Goal: Information Seeking & Learning: Learn about a topic

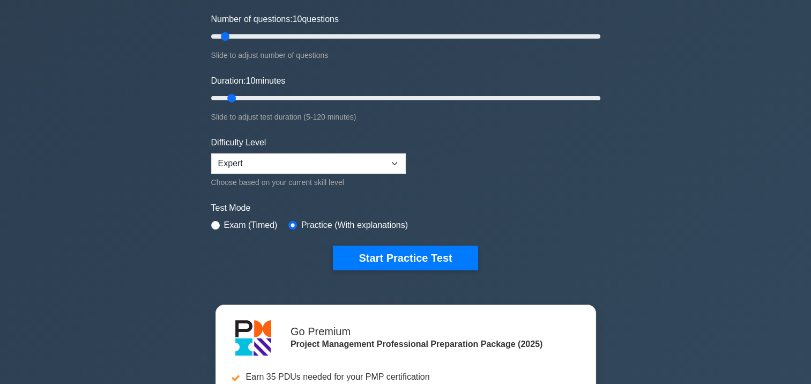
scroll to position [161, 0]
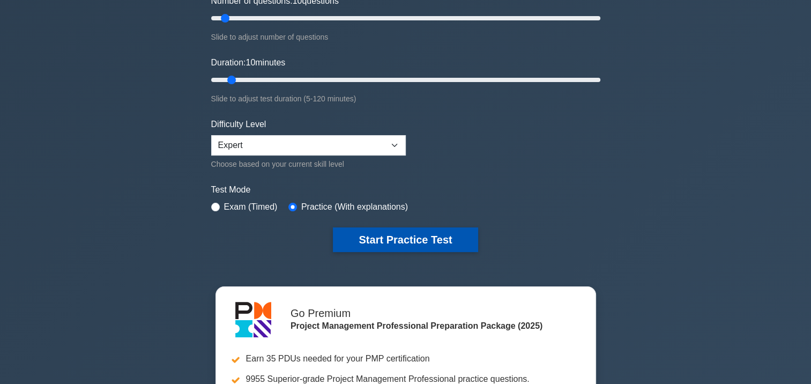
click at [395, 235] on button "Start Practice Test" at bounding box center [405, 239] width 145 height 25
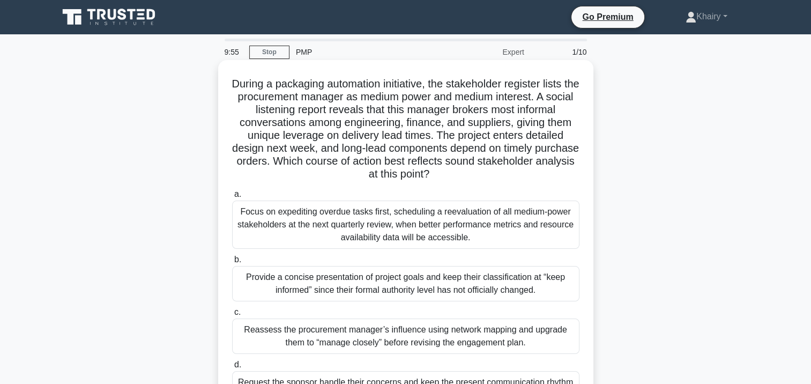
drag, startPoint x: 228, startPoint y: 79, endPoint x: 470, endPoint y: 181, distance: 263.1
click at [470, 181] on div "During a packaging automation initiative, the stakeholder register lists the pr…" at bounding box center [406, 249] width 367 height 370
copy h5 "During a packaging automation initiative, the stakeholder register lists the pr…"
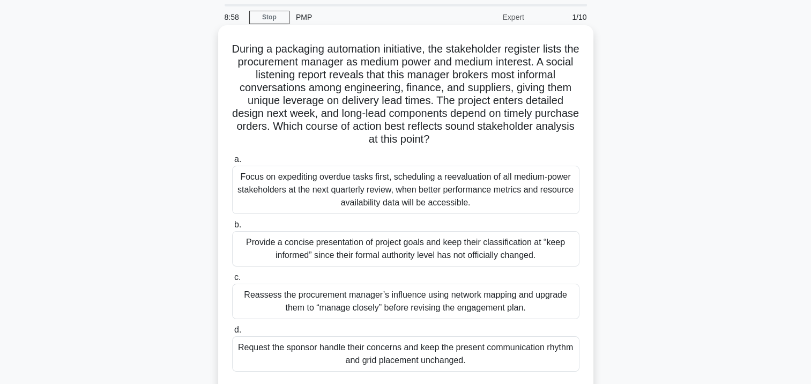
scroll to position [54, 0]
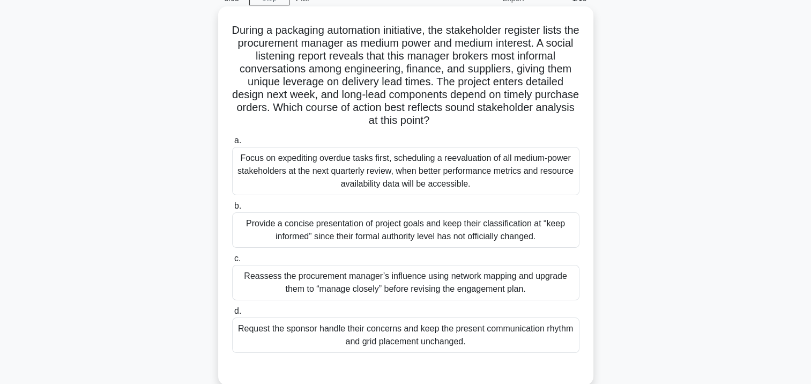
click at [420, 288] on div "Reassess the procurement manager’s influence using network mapping and upgrade …" at bounding box center [405, 282] width 347 height 35
click at [232, 262] on input "c. Reassess the procurement manager’s influence using network mapping and upgra…" at bounding box center [232, 258] width 0 height 7
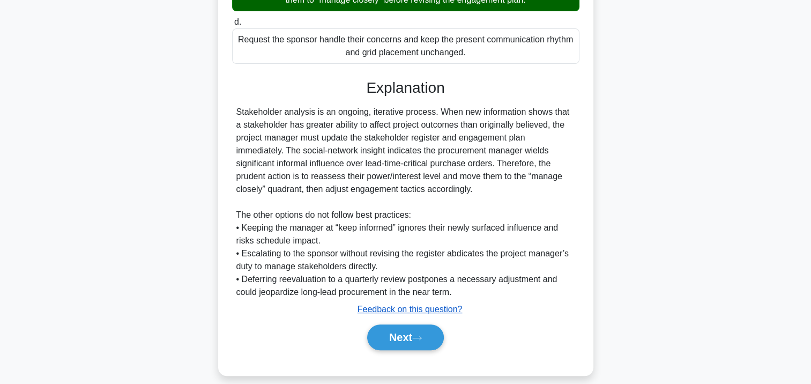
scroll to position [354, 0]
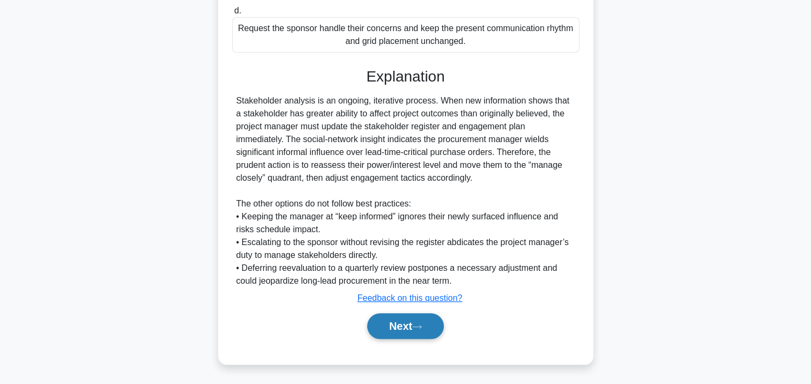
click at [407, 327] on button "Next" at bounding box center [405, 326] width 77 height 26
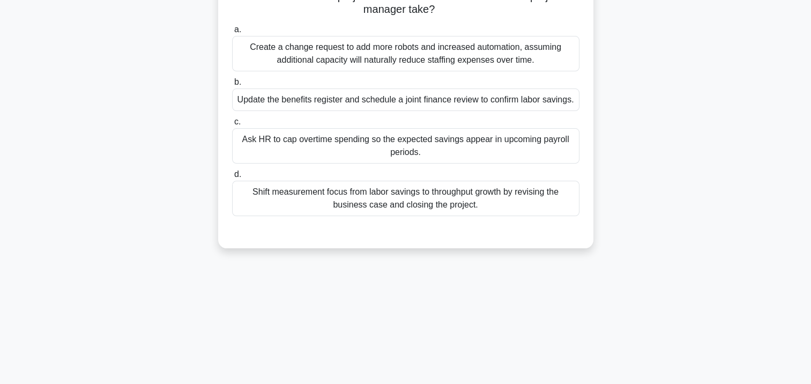
scroll to position [0, 0]
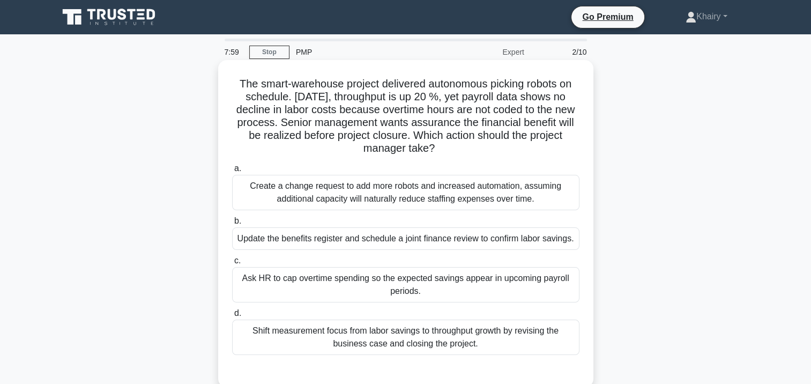
drag, startPoint x: 233, startPoint y: 77, endPoint x: 494, endPoint y: 148, distance: 270.5
click at [494, 148] on h5 "The smart-warehouse project delivered autonomous picking robots on schedule. Th…" at bounding box center [406, 116] width 350 height 78
copy h5 "The smart-warehouse project delivered autonomous picking robots on schedule. [D…"
click at [410, 242] on div "Update the benefits register and schedule a joint finance review to confirm lab…" at bounding box center [405, 238] width 347 height 23
click at [232, 225] on input "b. Update the benefits register and schedule a joint finance review to confirm …" at bounding box center [232, 221] width 0 height 7
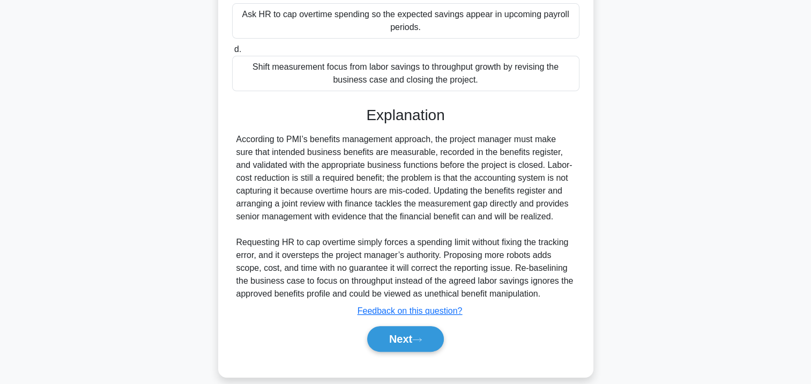
scroll to position [268, 0]
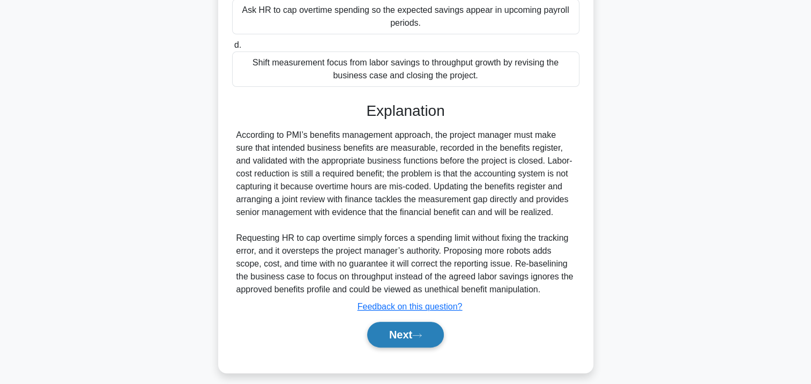
click at [392, 345] on button "Next" at bounding box center [405, 335] width 77 height 26
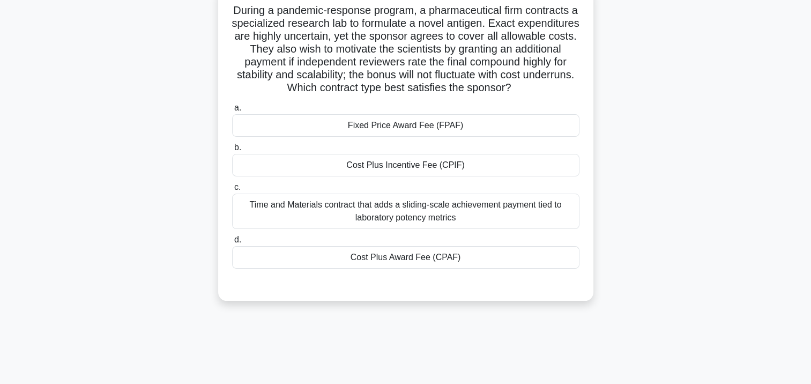
scroll to position [0, 0]
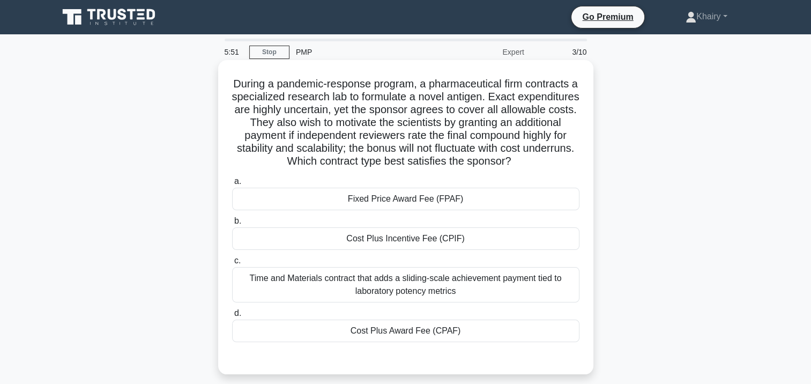
drag, startPoint x: 229, startPoint y: 81, endPoint x: 566, endPoint y: 166, distance: 347.1
click at [566, 166] on div "During a pandemic-response program, a pharmaceutical firm contracts a specializ…" at bounding box center [406, 217] width 367 height 306
copy h5 "During a pandemic-response program, a pharmaceutical firm contracts a specializ…"
click at [433, 202] on div "Fixed Price Award Fee (FPAF)" at bounding box center [405, 199] width 347 height 23
click at [232, 185] on input "a. Fixed Price Award Fee (FPAF)" at bounding box center [232, 181] width 0 height 7
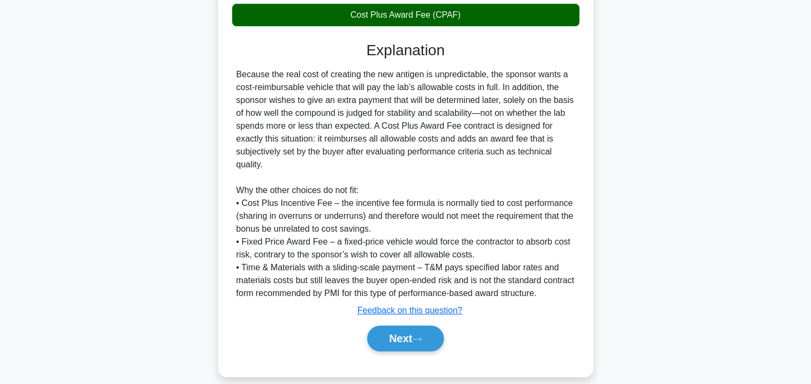
scroll to position [329, 0]
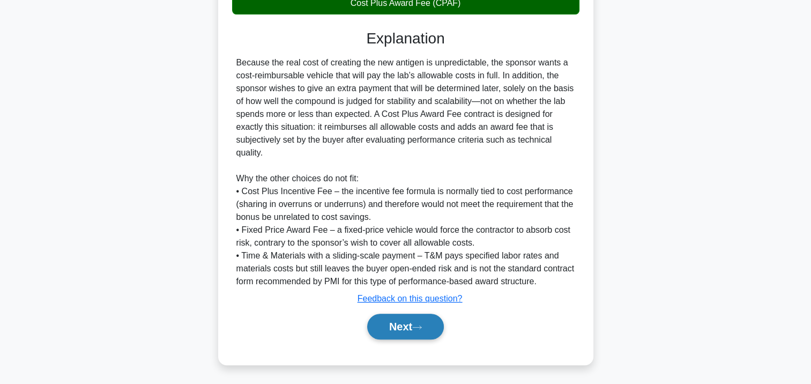
click at [406, 324] on button "Next" at bounding box center [405, 327] width 77 height 26
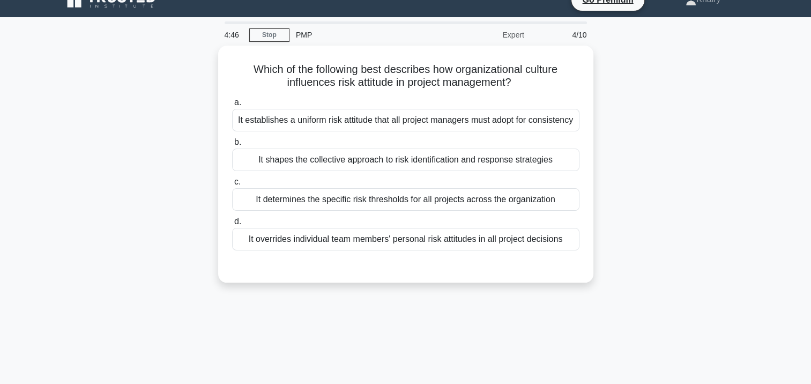
scroll to position [0, 0]
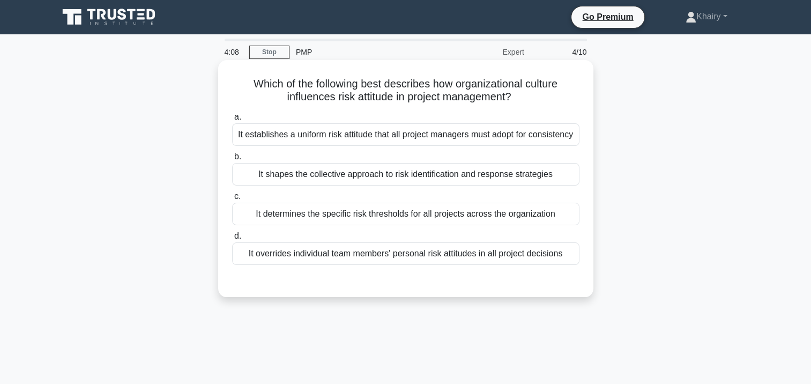
click at [432, 213] on div "It determines the specific risk thresholds for all projects across the organiza…" at bounding box center [405, 214] width 347 height 23
click at [232, 200] on input "c. It determines the specific risk thresholds for all projects across the organ…" at bounding box center [232, 196] width 0 height 7
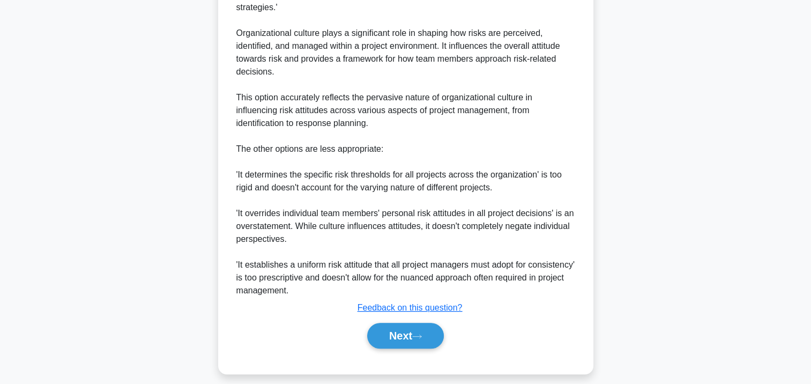
scroll to position [329, 0]
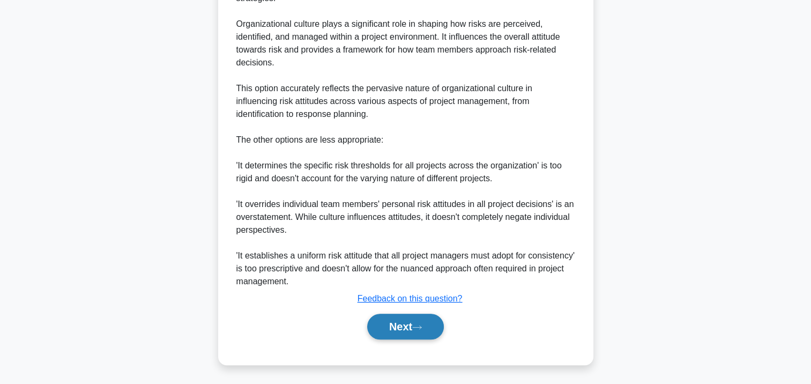
click at [405, 328] on button "Next" at bounding box center [405, 327] width 77 height 26
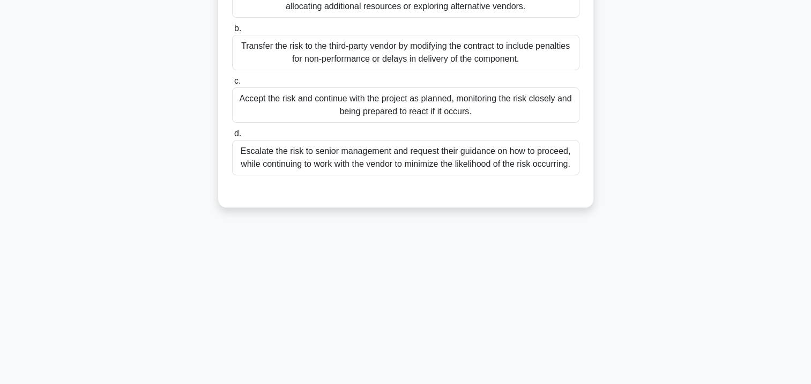
scroll to position [0, 0]
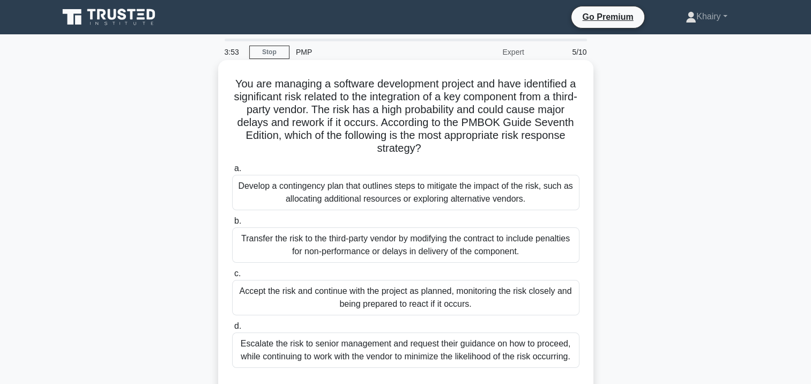
drag, startPoint x: 224, startPoint y: 79, endPoint x: 463, endPoint y: 155, distance: 251.0
click at [463, 155] on div "You are managing a software development project and have identified a significa…" at bounding box center [406, 229] width 367 height 331
copy h5 "You are managing a software development project and have identified a significa…"
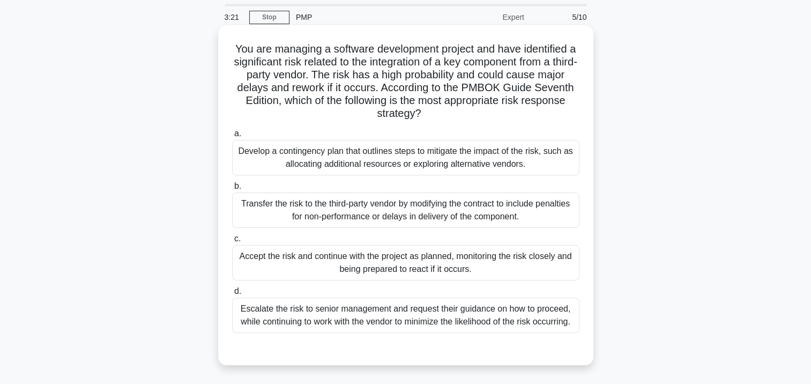
scroll to position [54, 0]
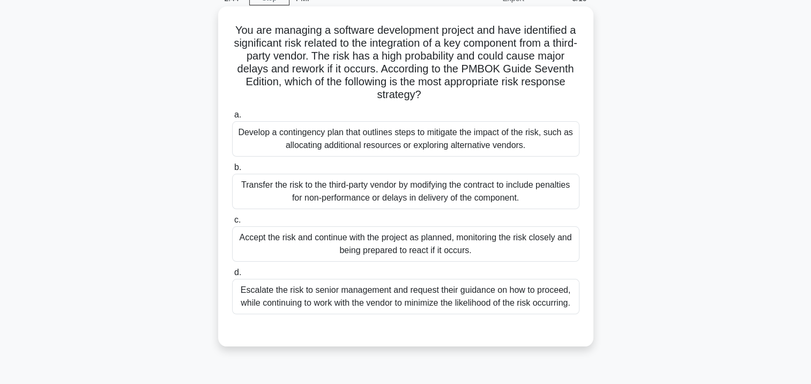
click at [389, 142] on div "Develop a contingency plan that outlines steps to mitigate the impact of the ri…" at bounding box center [405, 138] width 347 height 35
click at [232, 118] on input "a. Develop a contingency plan that outlines steps to mitigate the impact of the…" at bounding box center [232, 115] width 0 height 7
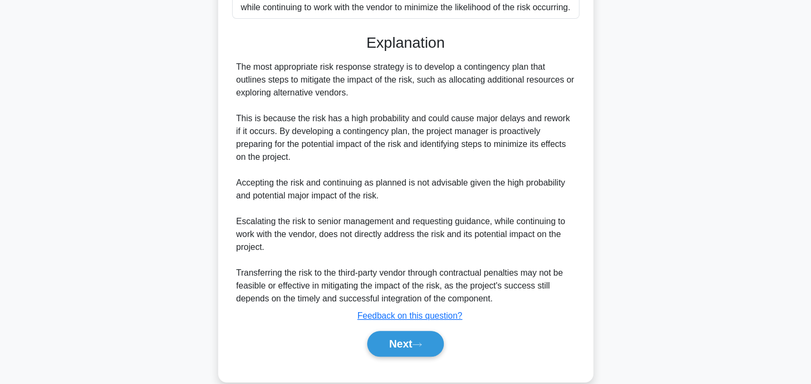
scroll to position [367, 0]
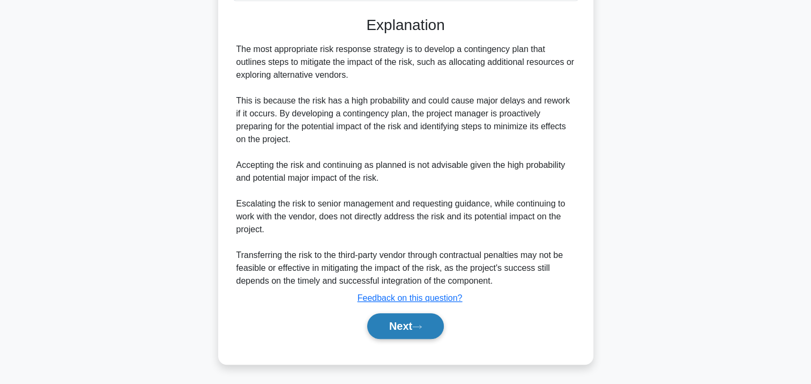
click at [404, 321] on button "Next" at bounding box center [405, 326] width 77 height 26
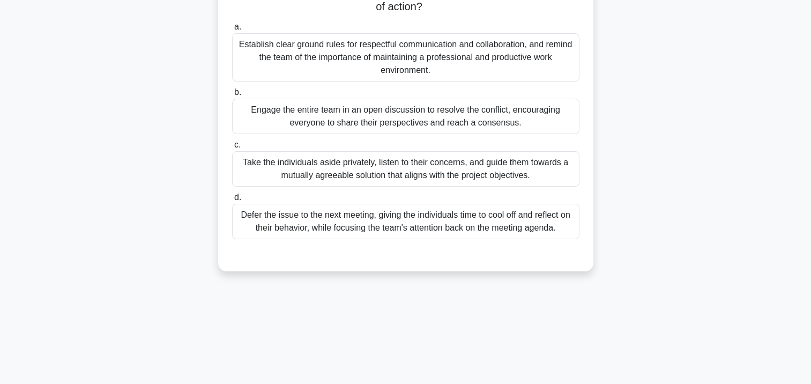
scroll to position [0, 0]
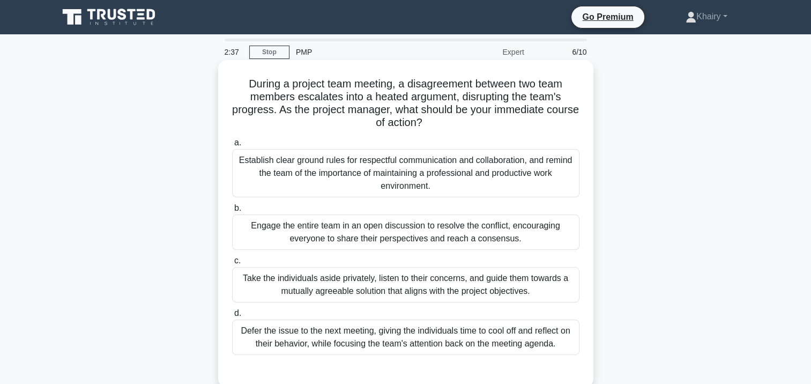
drag, startPoint x: 239, startPoint y: 80, endPoint x: 495, endPoint y: 126, distance: 260.4
click at [495, 126] on h5 "During a project team meeting, a disagreement between two team members escalate…" at bounding box center [406, 103] width 350 height 53
copy h5 "During a project team meeting, a disagreement between two team members escalate…"
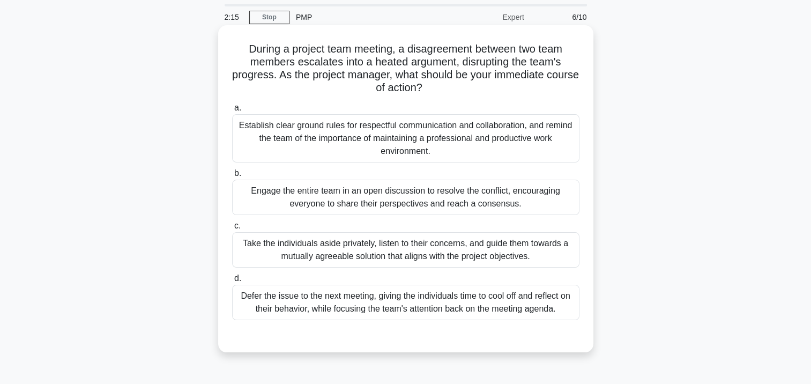
scroll to position [54, 0]
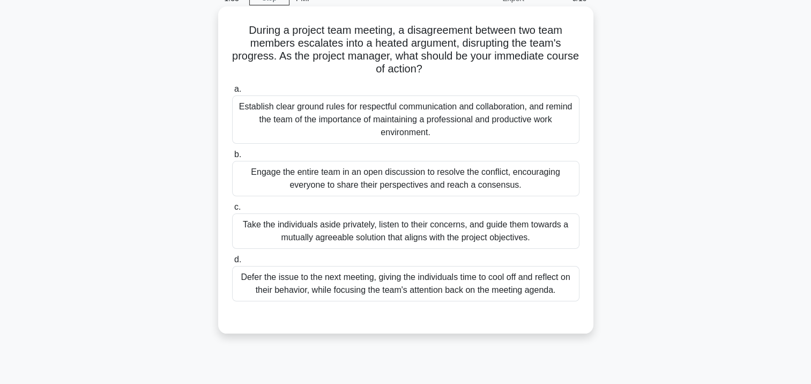
click at [375, 183] on div "Engage the entire team in an open discussion to resolve the conflict, encouragi…" at bounding box center [405, 178] width 347 height 35
click at [232, 158] on input "b. Engage the entire team in an open discussion to resolve the conflict, encour…" at bounding box center [232, 154] width 0 height 7
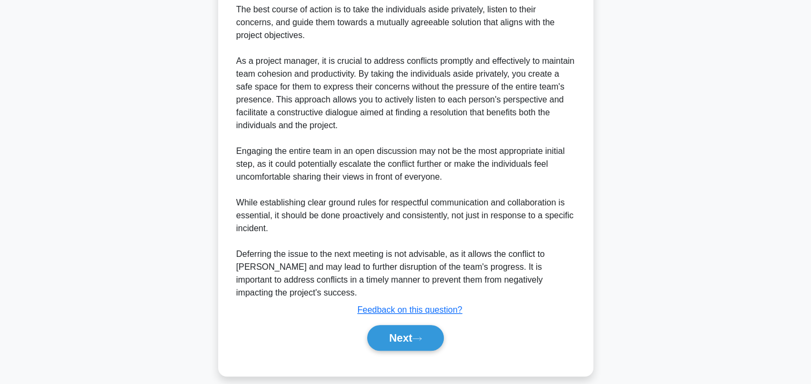
scroll to position [406, 0]
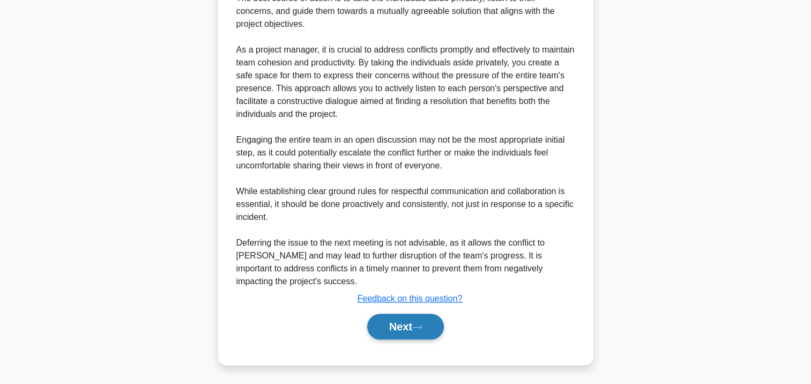
click at [399, 319] on button "Next" at bounding box center [405, 327] width 77 height 26
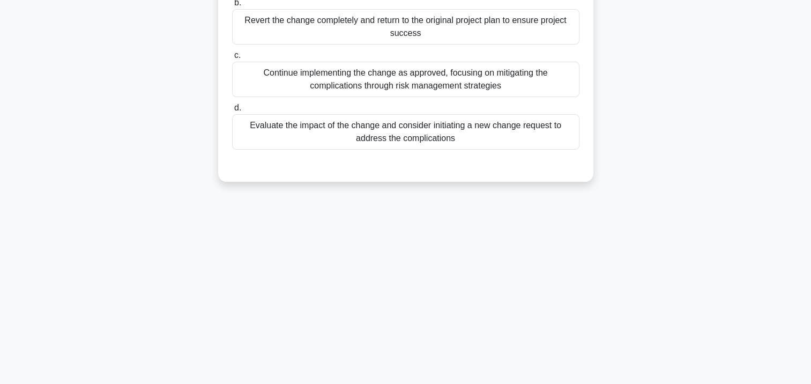
scroll to position [34, 0]
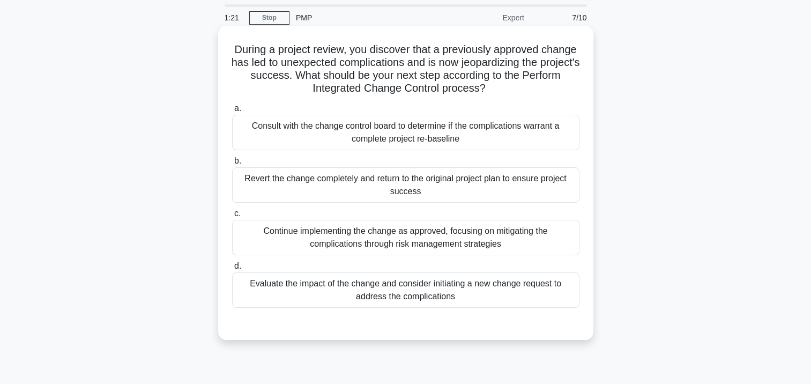
drag, startPoint x: 244, startPoint y: 46, endPoint x: 521, endPoint y: 94, distance: 281.4
click at [521, 94] on h5 "During a project review, you discover that a previously approved change has led…" at bounding box center [406, 69] width 350 height 53
copy h5 "During a project review, you discover that a previously approved change has led…"
click at [439, 290] on div "Evaluate the impact of the change and consider initiating a new change request …" at bounding box center [405, 289] width 347 height 35
click at [232, 270] on input "d. Evaluate the impact of the change and consider initiating a new change reque…" at bounding box center [232, 266] width 0 height 7
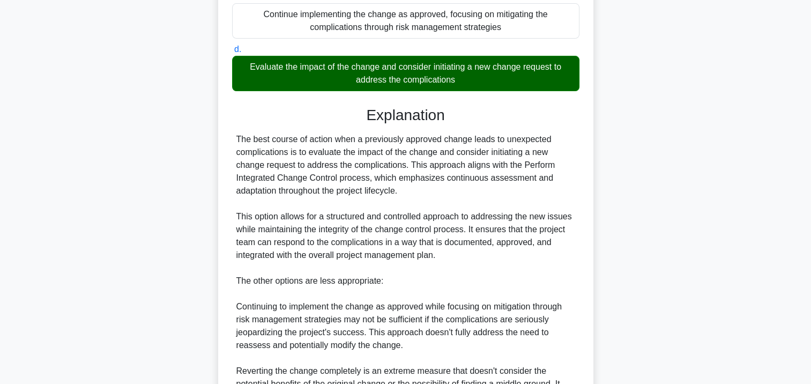
scroll to position [410, 0]
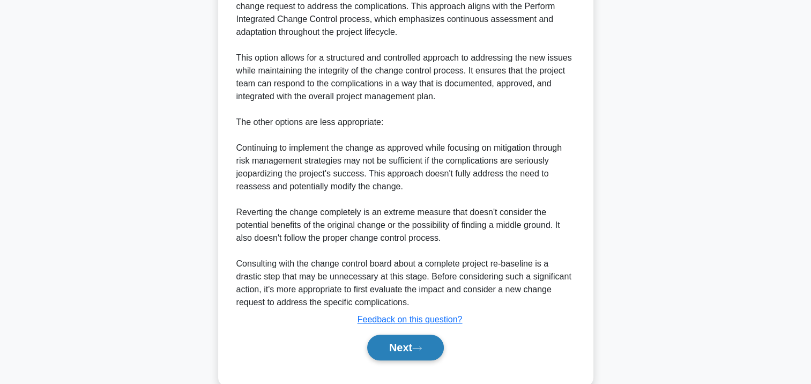
click at [400, 342] on button "Next" at bounding box center [405, 348] width 77 height 26
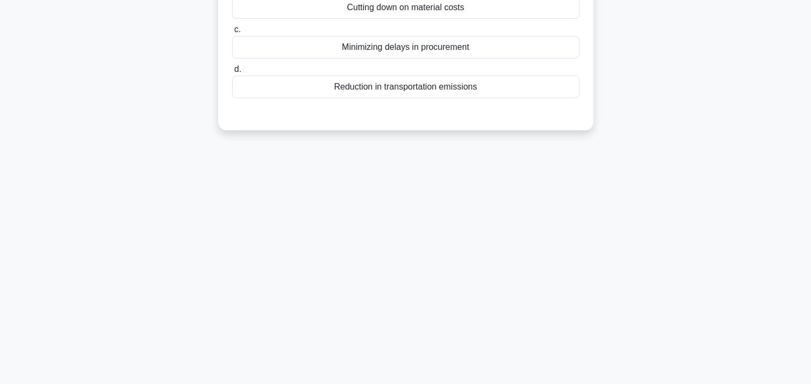
scroll to position [0, 0]
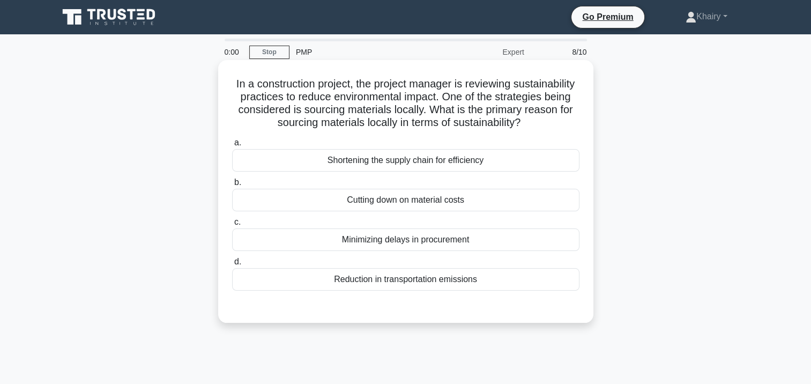
drag, startPoint x: 255, startPoint y: 78, endPoint x: 510, endPoint y: 136, distance: 262.1
click at [510, 130] on h5 "In a construction project, the project manager is reviewing sustainability prac…" at bounding box center [406, 103] width 350 height 53
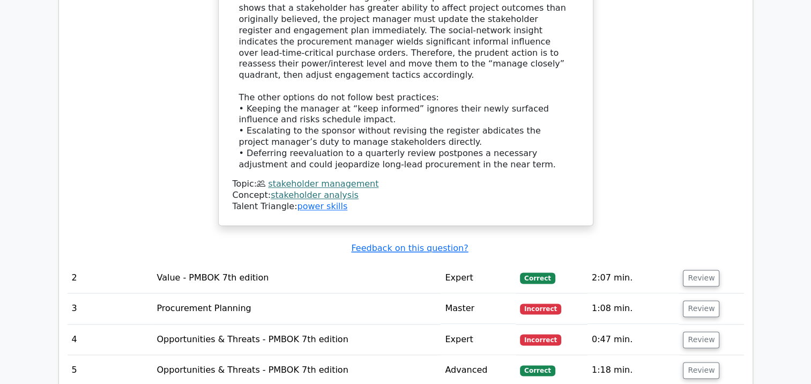
scroll to position [1340, 0]
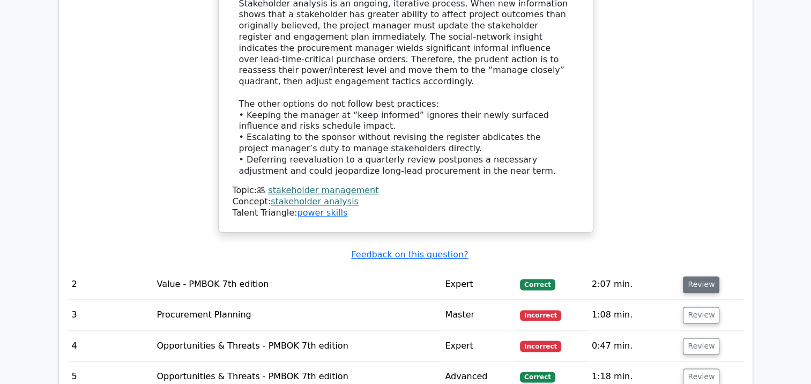
click at [699, 276] on button "Review" at bounding box center [701, 284] width 36 height 17
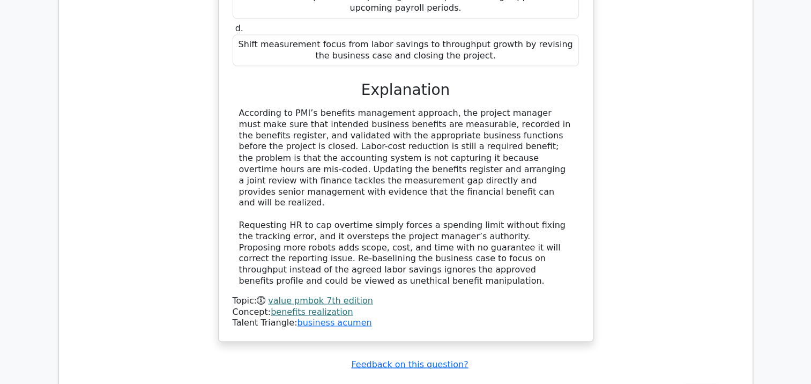
scroll to position [1877, 0]
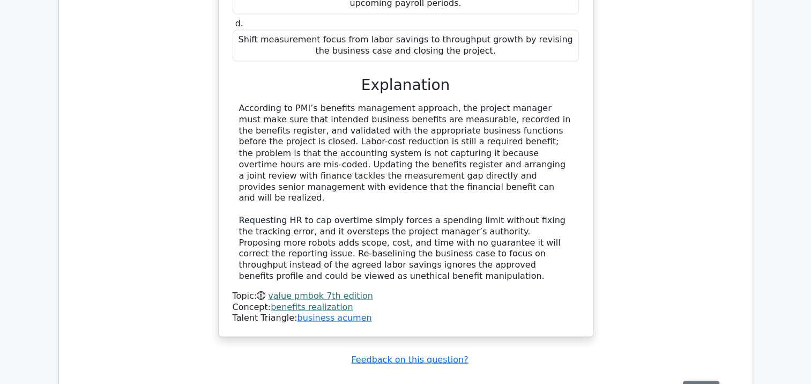
click at [702, 381] on button "Review" at bounding box center [701, 389] width 36 height 17
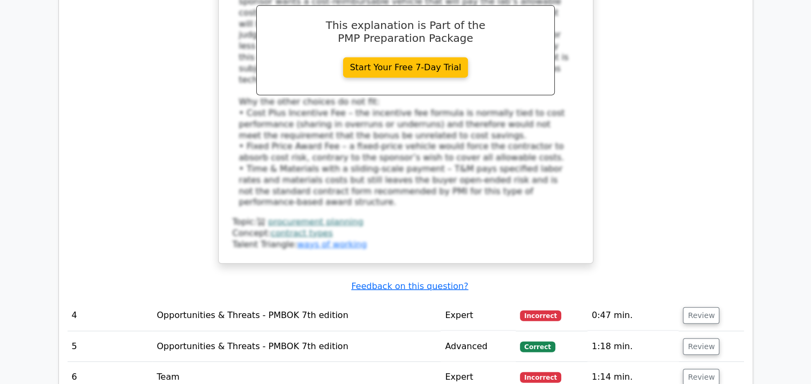
scroll to position [2627, 0]
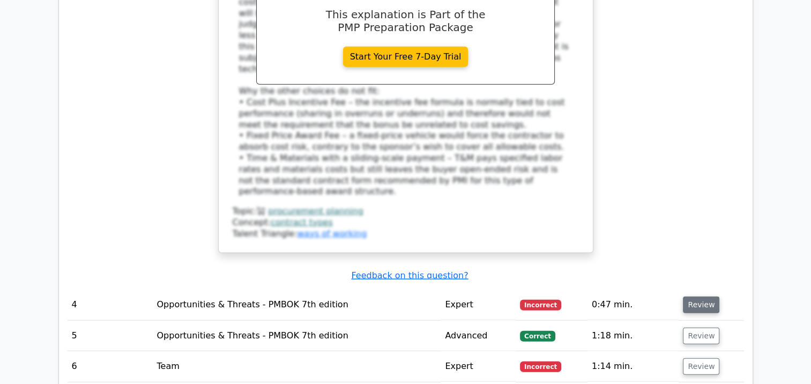
click at [697, 297] on button "Review" at bounding box center [701, 305] width 36 height 17
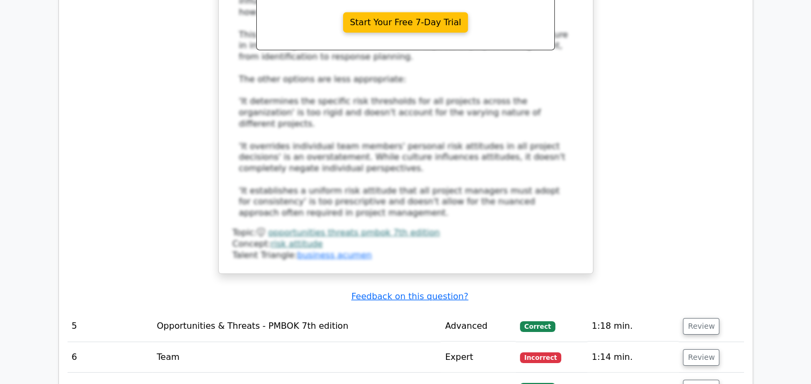
scroll to position [3324, 0]
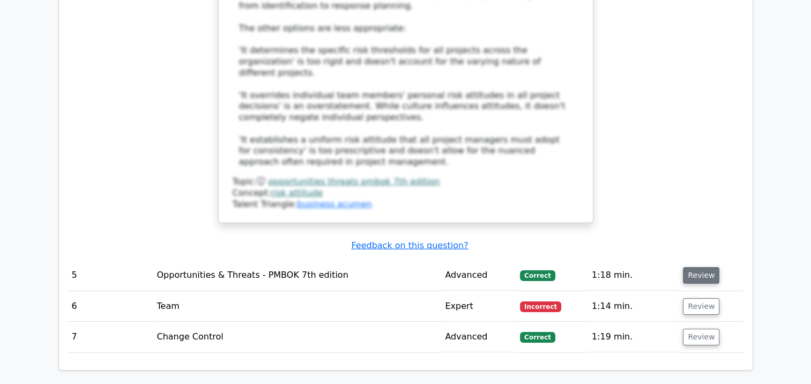
click at [705, 267] on button "Review" at bounding box center [701, 275] width 36 height 17
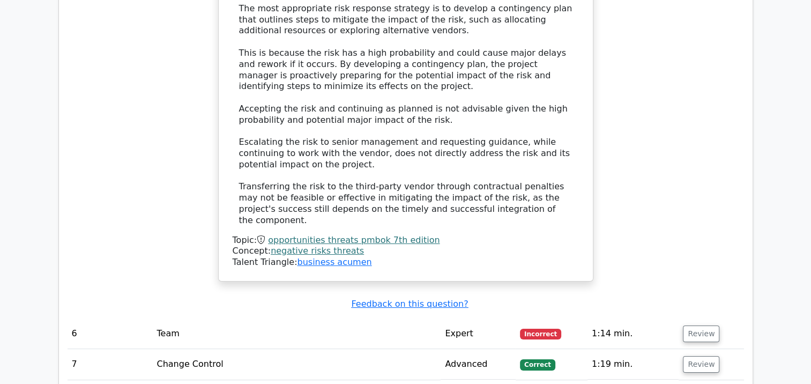
scroll to position [3968, 0]
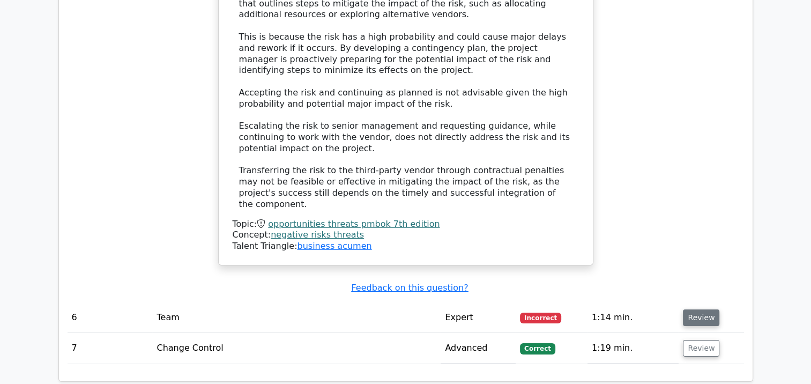
click at [701, 309] on button "Review" at bounding box center [701, 317] width 36 height 17
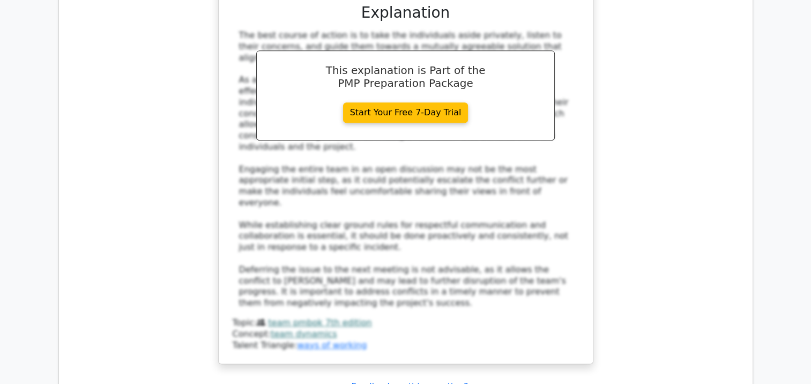
scroll to position [4665, 0]
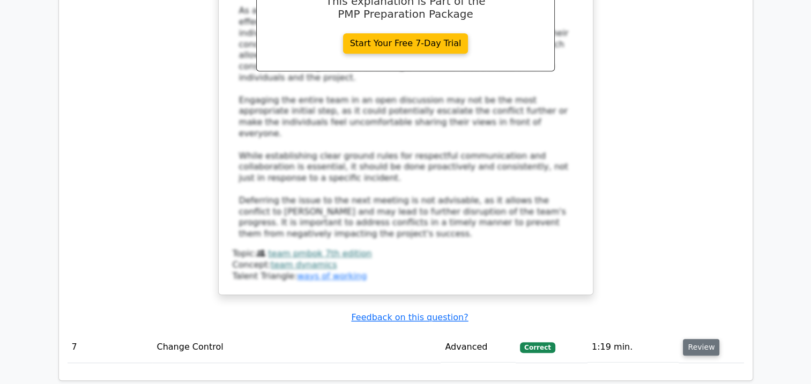
click at [702, 339] on button "Review" at bounding box center [701, 347] width 36 height 17
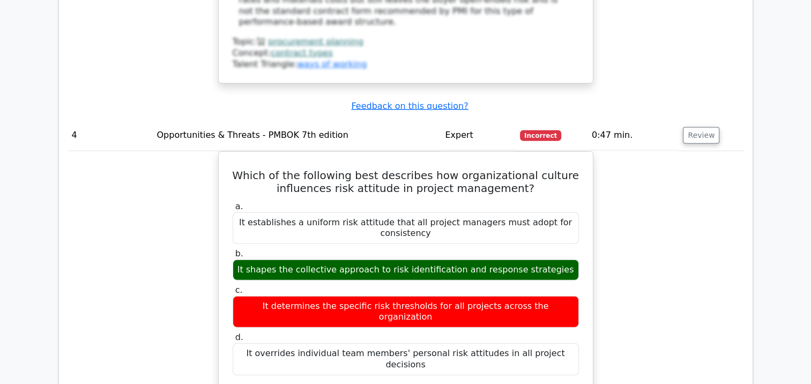
scroll to position [2778, 0]
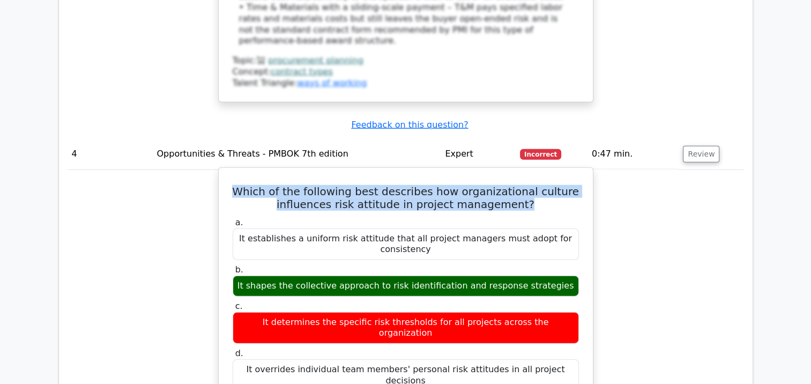
drag, startPoint x: 239, startPoint y: 73, endPoint x: 548, endPoint y: 86, distance: 309.1
click at [548, 185] on h5 "Which of the following best describes how organizational culture influences ris…" at bounding box center [406, 198] width 349 height 26
copy h5 "Which of the following best describes how organizational culture influences ris…"
drag, startPoint x: 247, startPoint y: 155, endPoint x: 568, endPoint y: 165, distance: 321.9
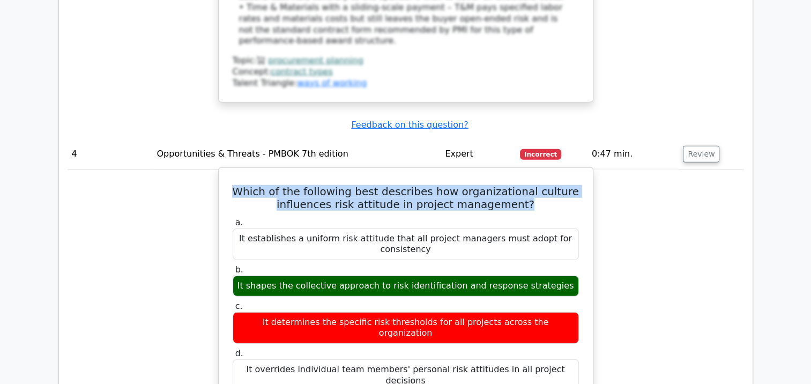
click at [568, 276] on div "It shapes the collective approach to risk identification and response strategies" at bounding box center [406, 286] width 346 height 21
copy div "It shapes the collective approach to risk identification and response strategies"
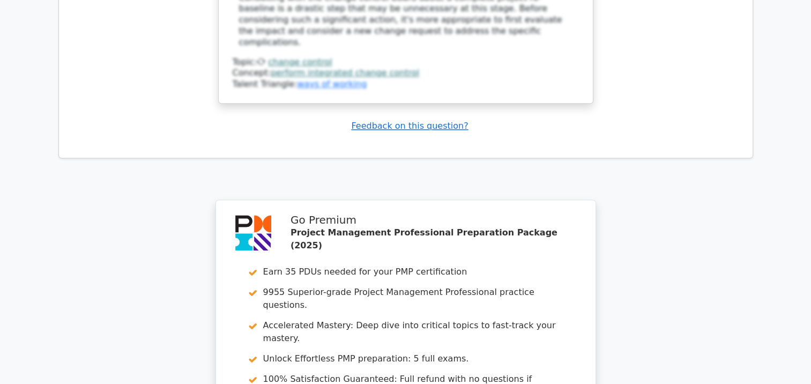
scroll to position [5651, 0]
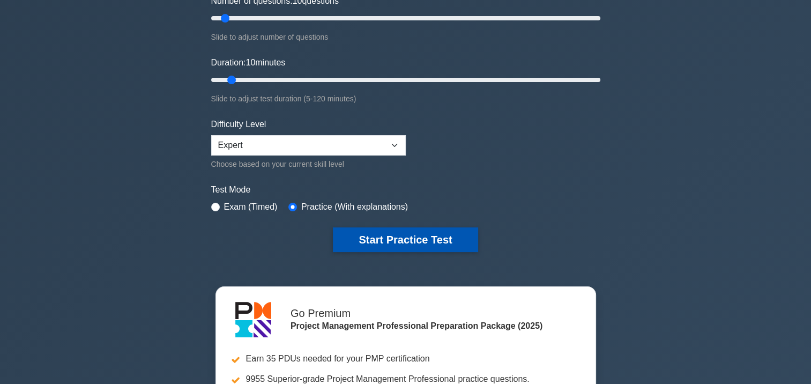
click at [385, 238] on button "Start Practice Test" at bounding box center [405, 239] width 145 height 25
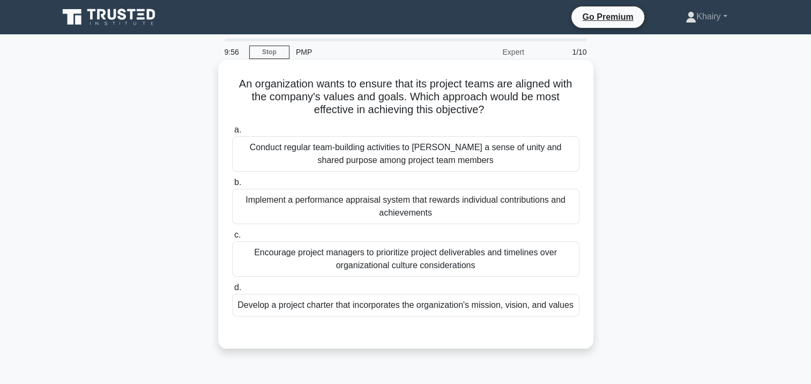
drag, startPoint x: 232, startPoint y: 81, endPoint x: 508, endPoint y: 118, distance: 278.5
click at [508, 118] on div "An organization wants to ensure that its project teams are aligned with the com…" at bounding box center [406, 204] width 367 height 280
copy h5 "An organization wants to ensure that its project teams are aligned with the com…"
click at [377, 307] on div "Develop a project charter that incorporates the organization's mission, vision,…" at bounding box center [405, 305] width 347 height 23
click at [232, 291] on input "d. Develop a project charter that incorporates the organization's mission, visi…" at bounding box center [232, 287] width 0 height 7
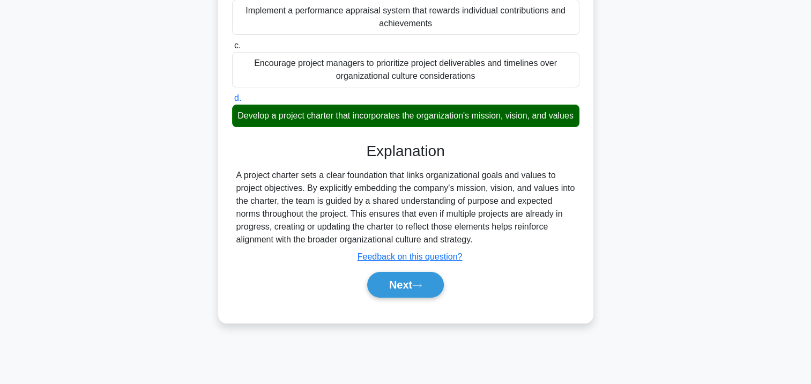
scroll to position [195, 0]
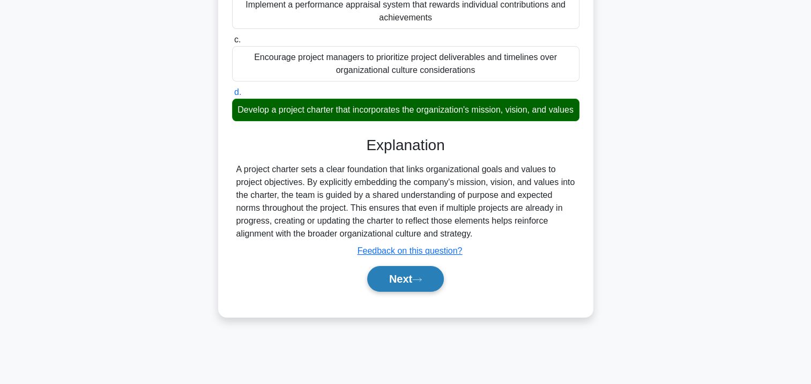
click at [394, 292] on button "Next" at bounding box center [405, 279] width 77 height 26
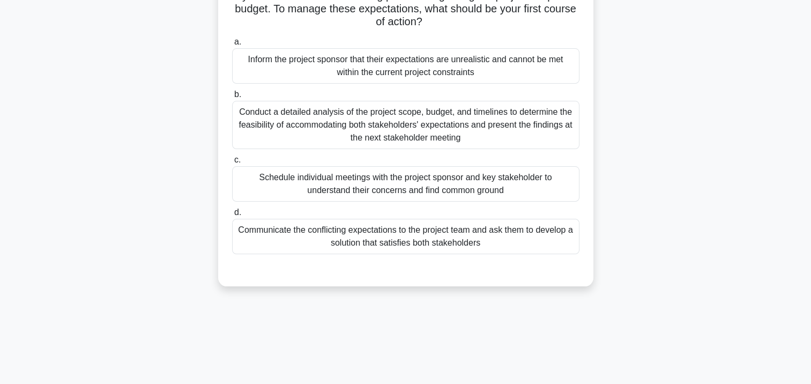
scroll to position [0, 0]
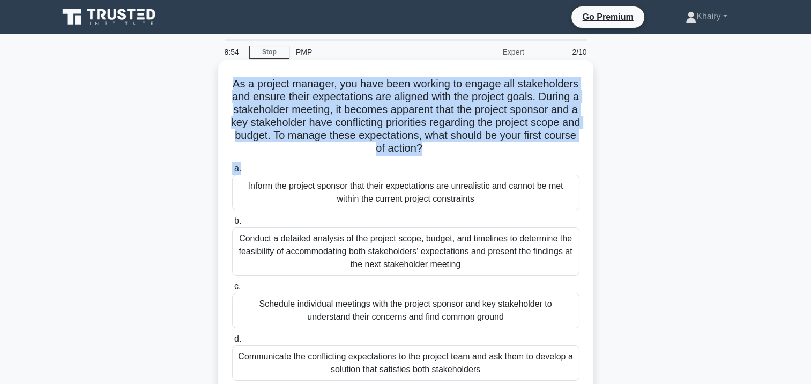
drag, startPoint x: 263, startPoint y: 75, endPoint x: 522, endPoint y: 161, distance: 273.0
click at [522, 161] on div "As a project manager, you have been working to engage all stakeholders and ensu…" at bounding box center [406, 236] width 367 height 344
copy div "As a project manager, you have been working to engage all stakeholders and ensu…"
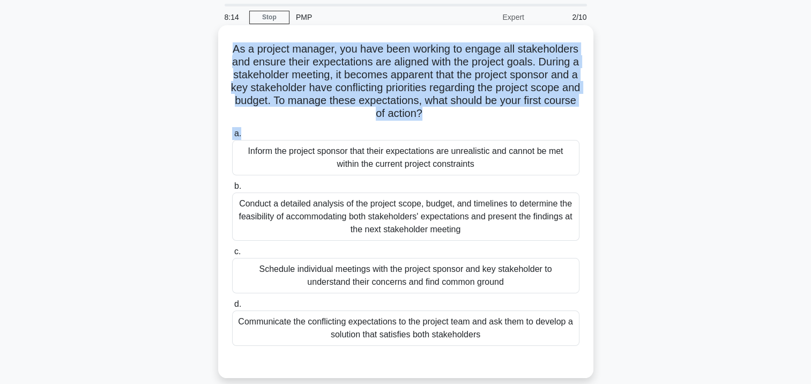
scroll to position [54, 0]
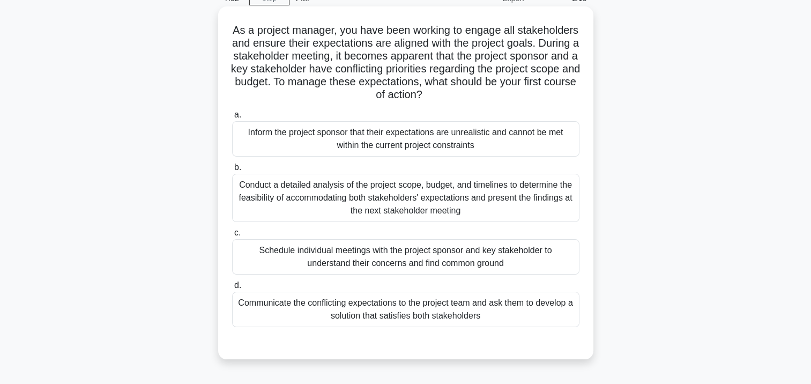
click at [475, 260] on div "Schedule individual meetings with the project sponsor and key stakeholder to un…" at bounding box center [405, 256] width 347 height 35
click at [232, 236] on input "c. Schedule individual meetings with the project sponsor and key stakeholder to…" at bounding box center [232, 232] width 0 height 7
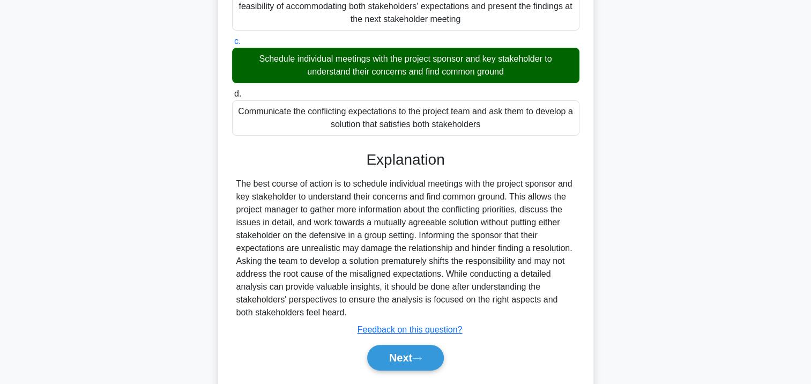
scroll to position [277, 0]
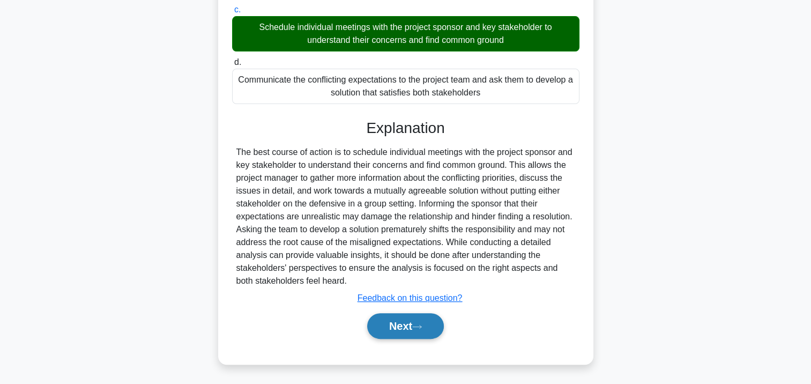
click at [394, 328] on button "Next" at bounding box center [405, 326] width 77 height 26
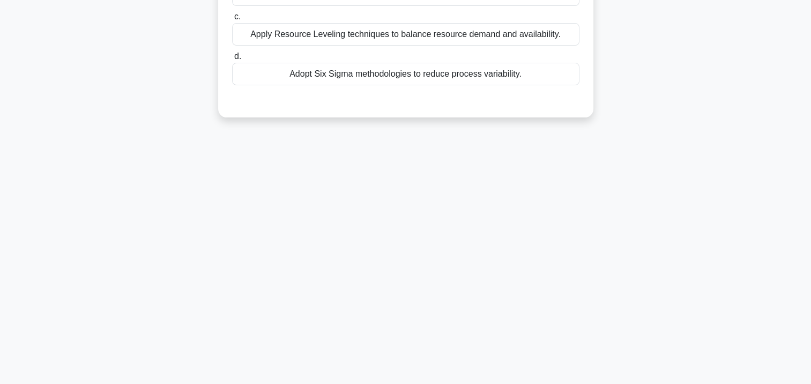
scroll to position [0, 0]
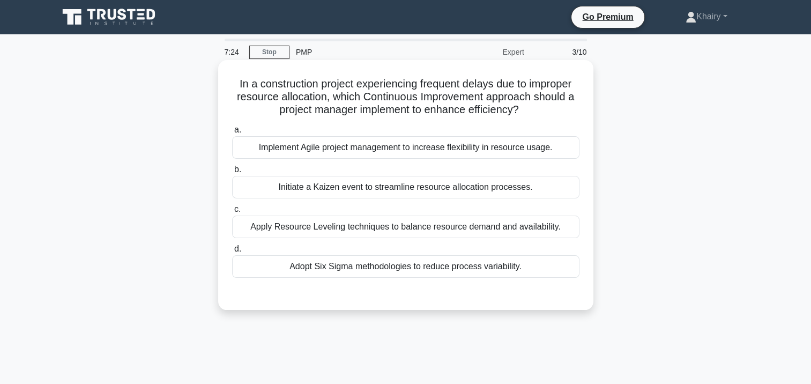
drag, startPoint x: 230, startPoint y: 80, endPoint x: 544, endPoint y: 118, distance: 316.5
click at [544, 118] on div "In a construction project experiencing frequent delays due to improper resource…" at bounding box center [406, 184] width 367 height 241
copy h5 "In a construction project experiencing frequent delays due to improper resource…"
click at [389, 187] on div "Initiate a Kaizen event to streamline resource allocation processes." at bounding box center [405, 187] width 347 height 23
click at [232, 173] on input "b. Initiate a Kaizen event to streamline resource allocation processes." at bounding box center [232, 169] width 0 height 7
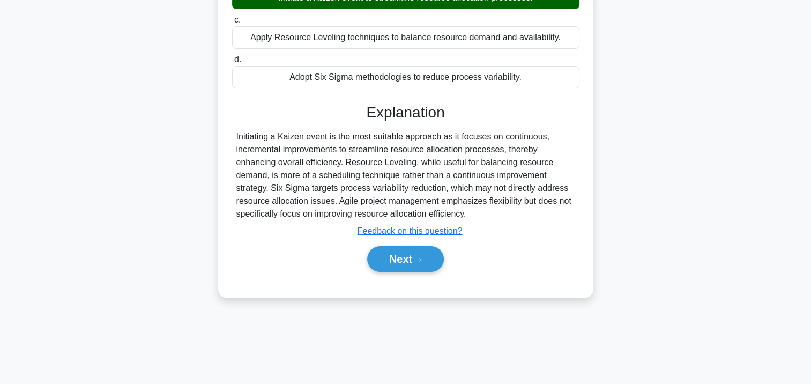
scroll to position [195, 0]
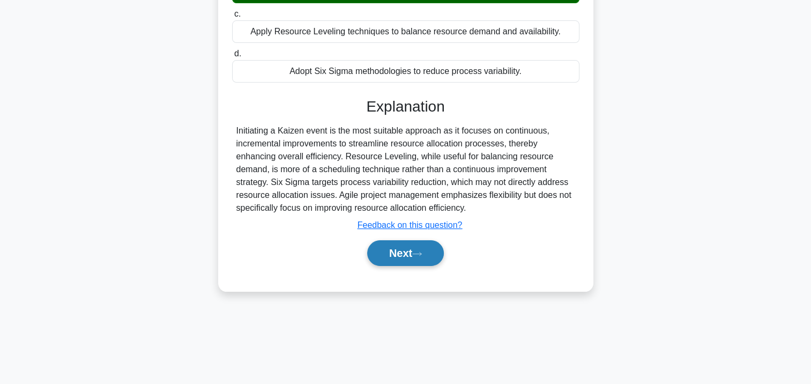
click at [408, 255] on button "Next" at bounding box center [405, 253] width 77 height 26
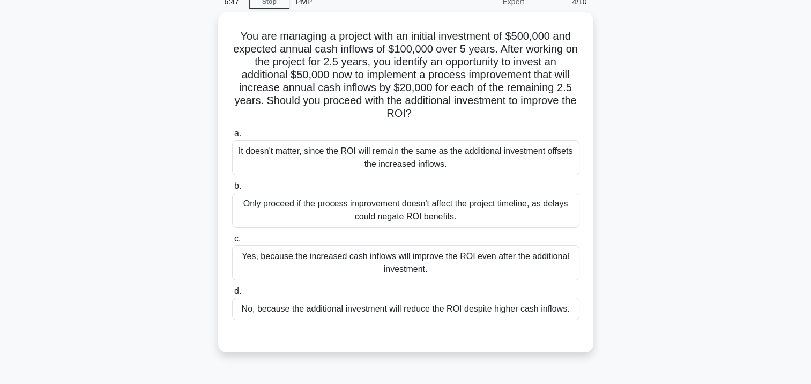
scroll to position [0, 0]
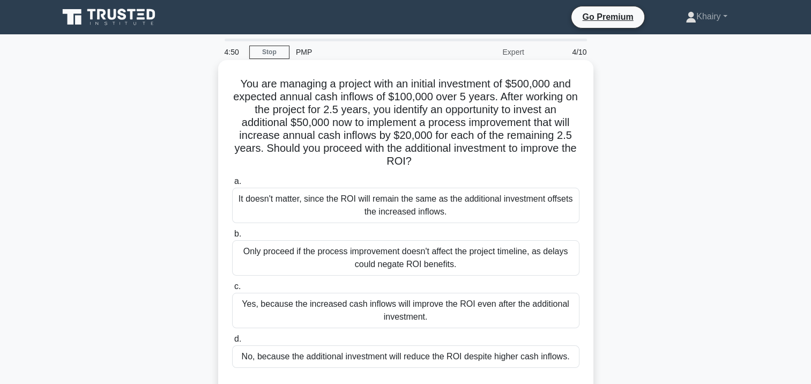
click at [405, 209] on div "It doesn't matter, since the ROI will remain the same as the additional investm…" at bounding box center [405, 205] width 347 height 35
click at [232, 185] on input "a. It doesn't matter, since the ROI will remain the same as the additional inve…" at bounding box center [232, 181] width 0 height 7
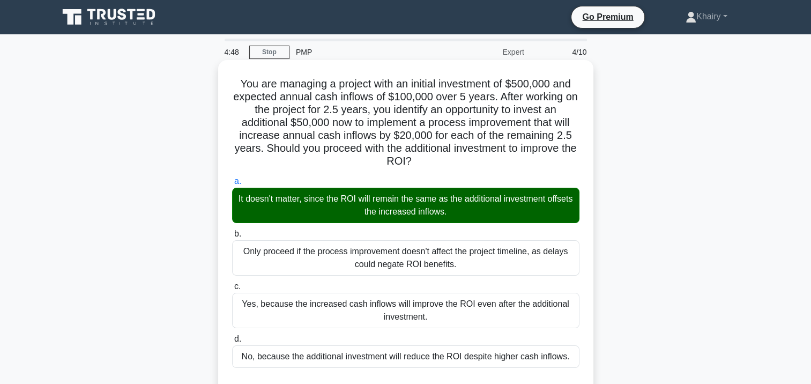
scroll to position [195, 0]
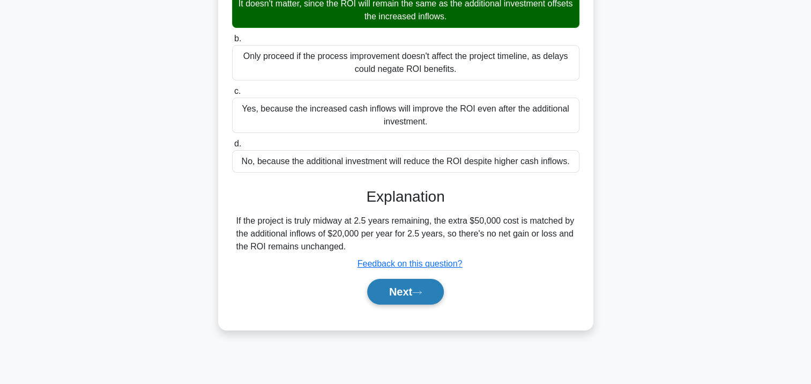
click at [399, 288] on button "Next" at bounding box center [405, 292] width 77 height 26
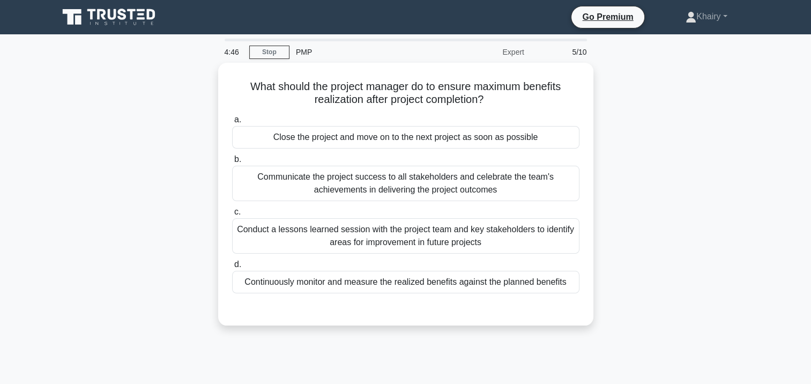
scroll to position [0, 0]
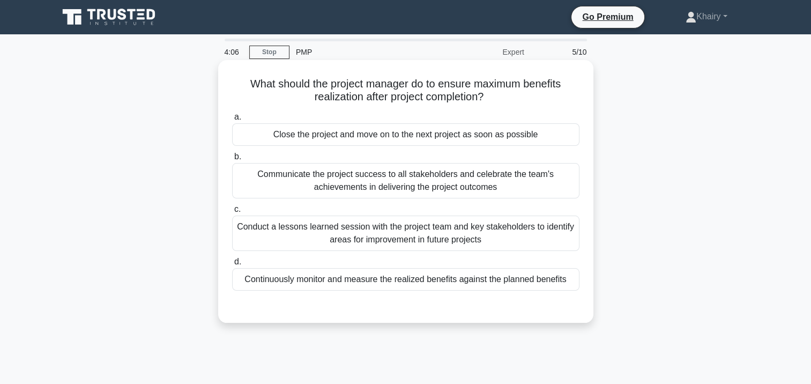
click at [356, 236] on div "Conduct a lessons learned session with the project team and key stakeholders to…" at bounding box center [405, 233] width 347 height 35
click at [232, 213] on input "c. Conduct a lessons learned session with the project team and key stakeholders…" at bounding box center [232, 209] width 0 height 7
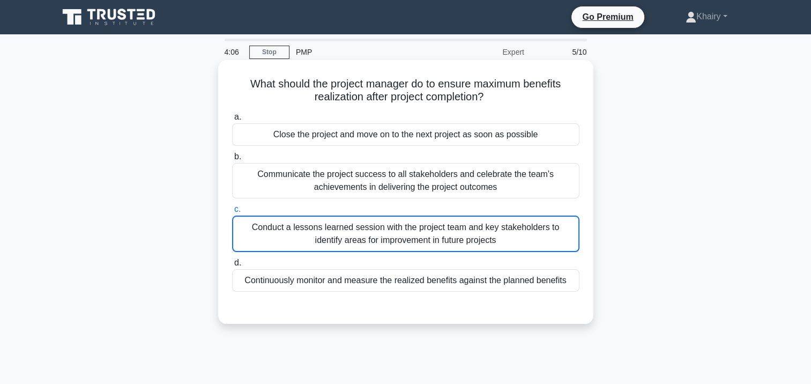
click at [356, 236] on div "Conduct a lessons learned session with the project team and key stakeholders to…" at bounding box center [405, 234] width 347 height 36
click at [232, 213] on input "c. Conduct a lessons learned session with the project team and key stakeholders…" at bounding box center [232, 209] width 0 height 7
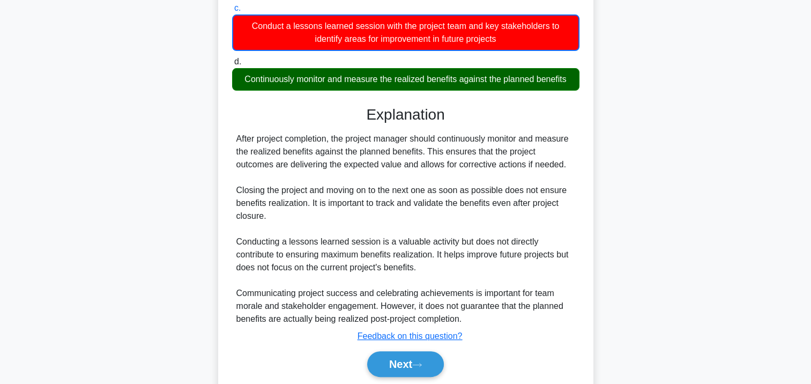
scroll to position [239, 0]
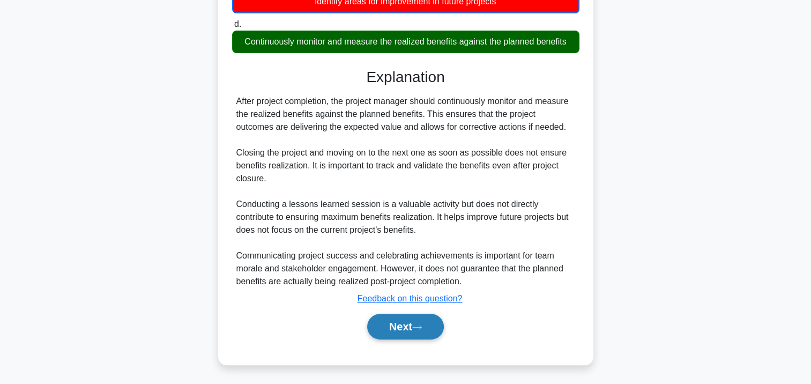
click at [416, 316] on button "Next" at bounding box center [405, 327] width 77 height 26
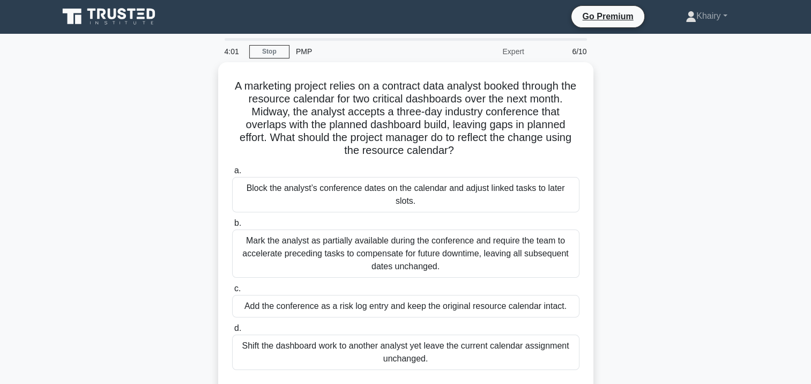
scroll to position [0, 0]
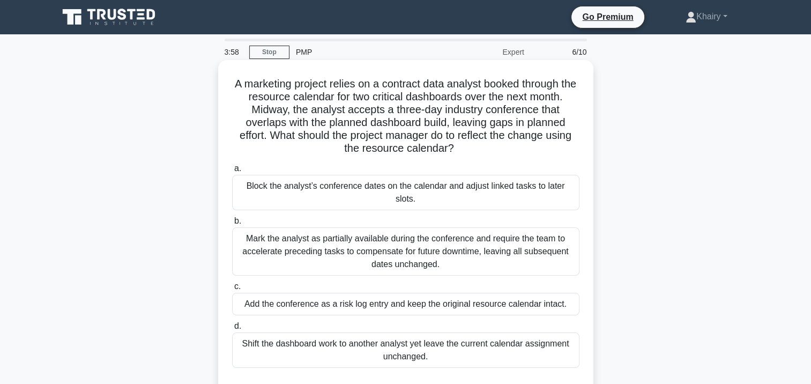
drag, startPoint x: 227, startPoint y: 84, endPoint x: 492, endPoint y: 156, distance: 274.6
click at [492, 156] on div "A marketing project relies on a contract data analyst booked through the resour…" at bounding box center [406, 229] width 367 height 331
copy h5 "A marketing project relies on a contract data analyst booked through the resour…"
click at [404, 344] on div "Shift the dashboard work to another analyst yet leave the current calendar assi…" at bounding box center [405, 349] width 347 height 35
click at [232, 330] on input "d. Shift the dashboard work to another analyst yet leave the current calendar a…" at bounding box center [232, 326] width 0 height 7
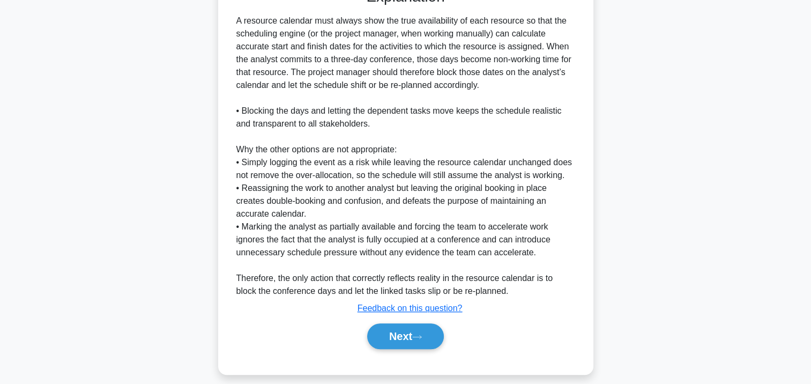
scroll to position [406, 0]
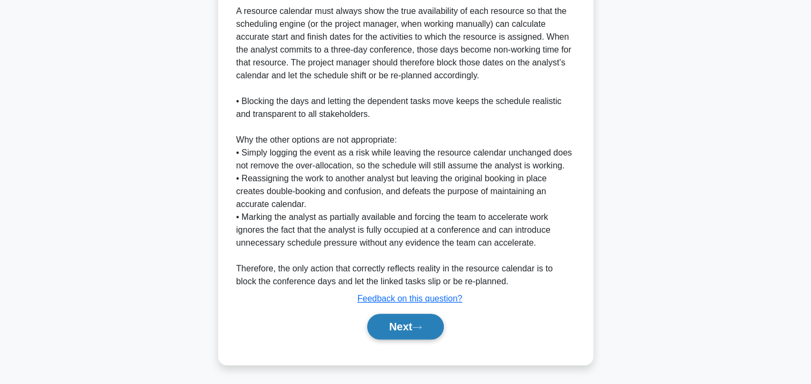
click at [405, 330] on button "Next" at bounding box center [405, 327] width 77 height 26
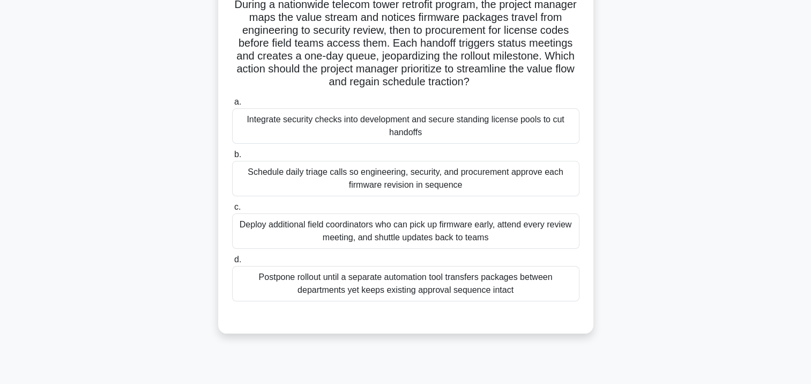
scroll to position [0, 0]
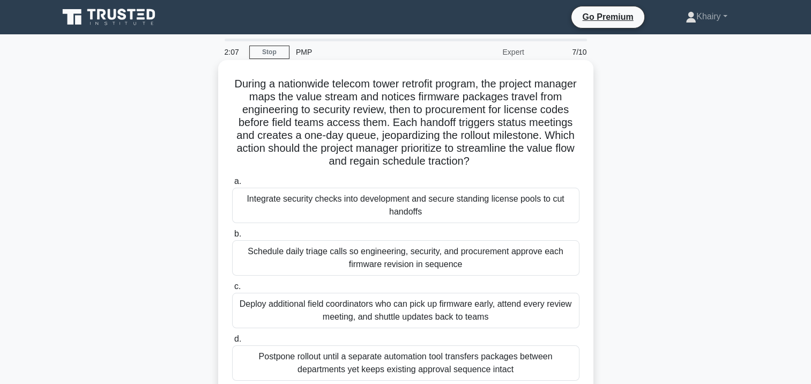
drag, startPoint x: 242, startPoint y: 71, endPoint x: 539, endPoint y: 164, distance: 311.5
click at [539, 164] on div "During a nationwide telecom tower retrofit program, the project manager maps th…" at bounding box center [406, 236] width 367 height 344
copy h5 "During a nationwide telecom tower retrofit program, the project manager maps th…"
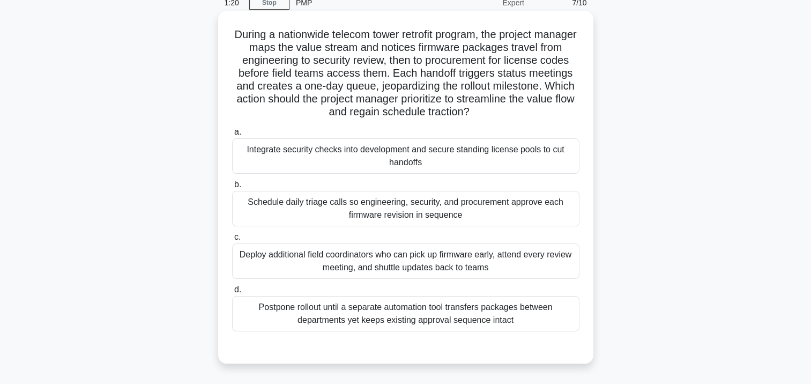
scroll to position [107, 0]
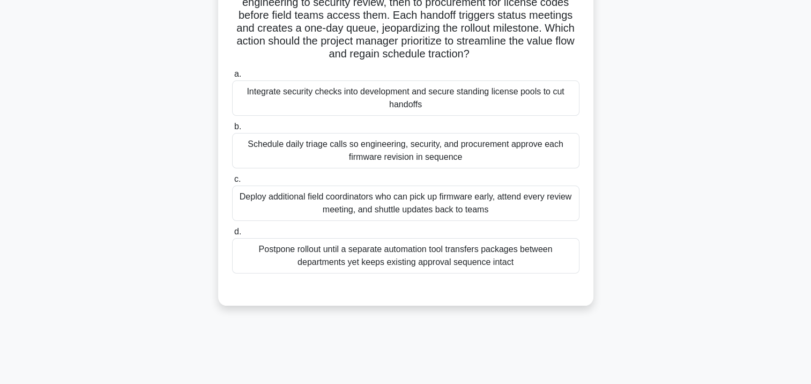
click at [433, 101] on div "Integrate security checks into development and secure standing license pools to…" at bounding box center [405, 97] width 347 height 35
click at [232, 78] on input "a. Integrate security checks into development and secure standing license pools…" at bounding box center [232, 74] width 0 height 7
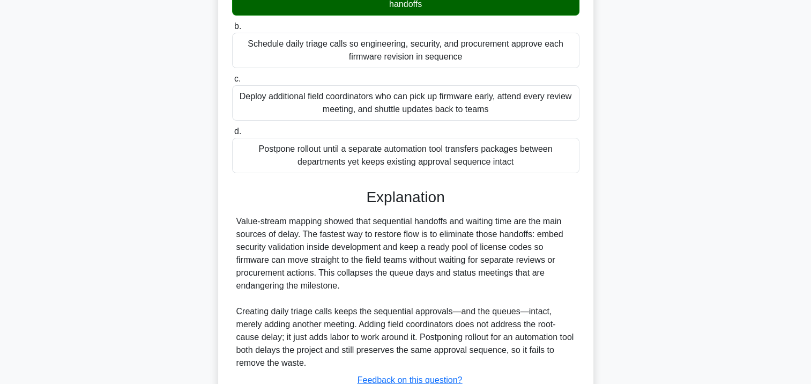
scroll to position [290, 0]
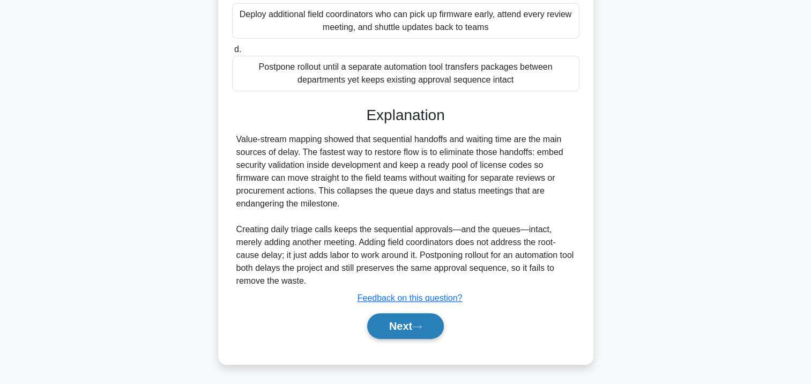
click at [412, 328] on button "Next" at bounding box center [405, 326] width 77 height 26
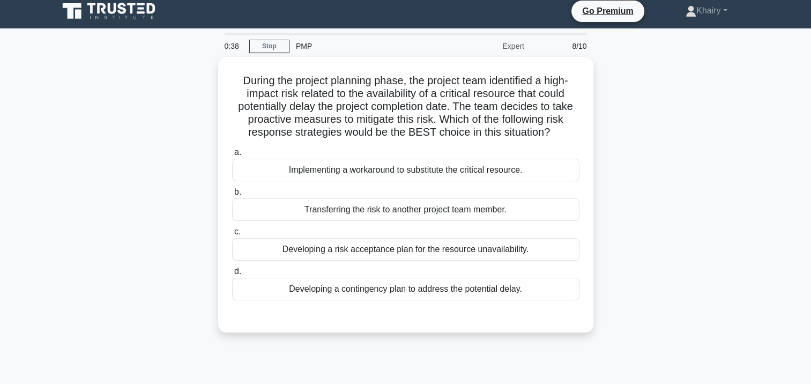
scroll to position [0, 0]
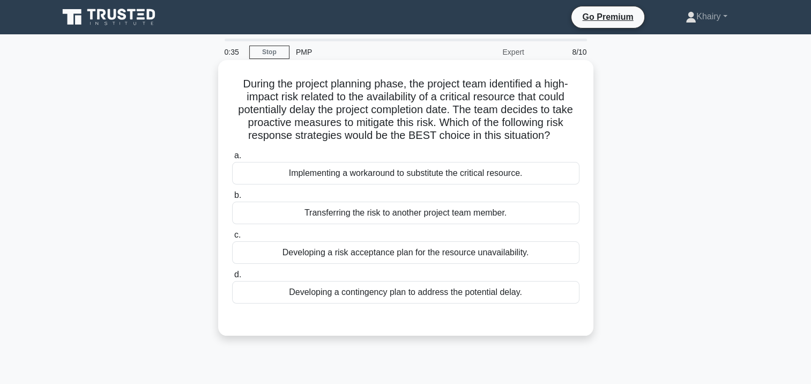
drag, startPoint x: 234, startPoint y: 79, endPoint x: 555, endPoint y: 144, distance: 328.1
click at [555, 144] on div "During the project planning phase, the project team identified a high-impact ri…" at bounding box center [406, 197] width 367 height 267
copy h5 "During the project planning phase, the project team identified a high-impact ri…"
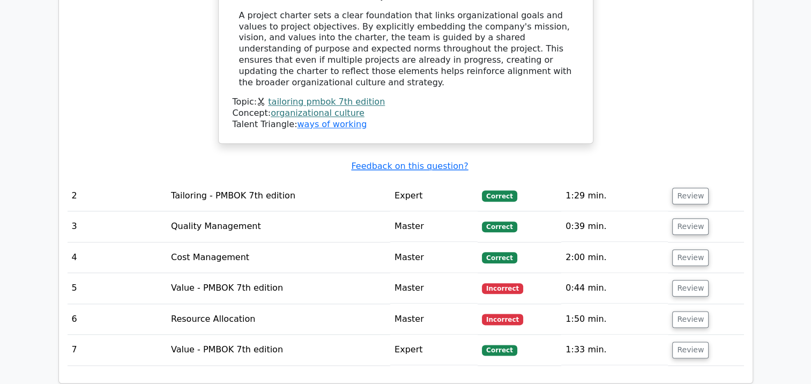
scroll to position [1233, 0]
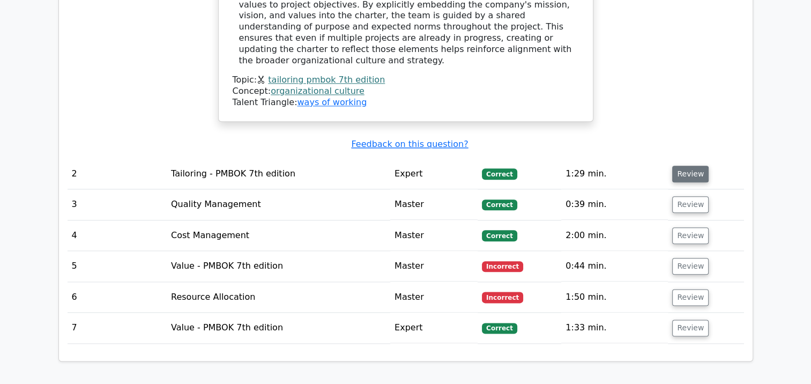
click at [683, 166] on button "Review" at bounding box center [690, 174] width 36 height 17
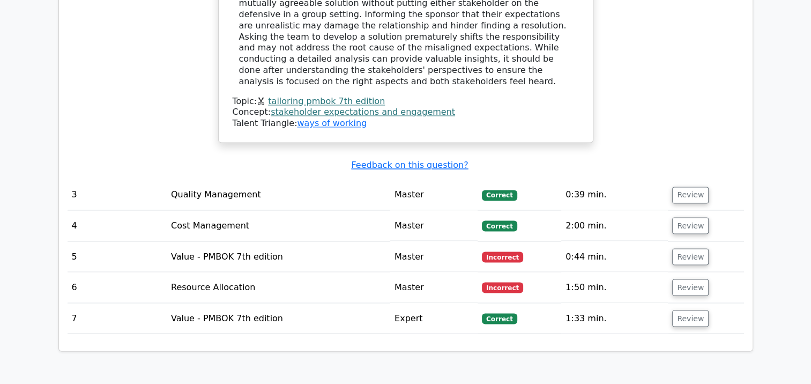
scroll to position [1823, 0]
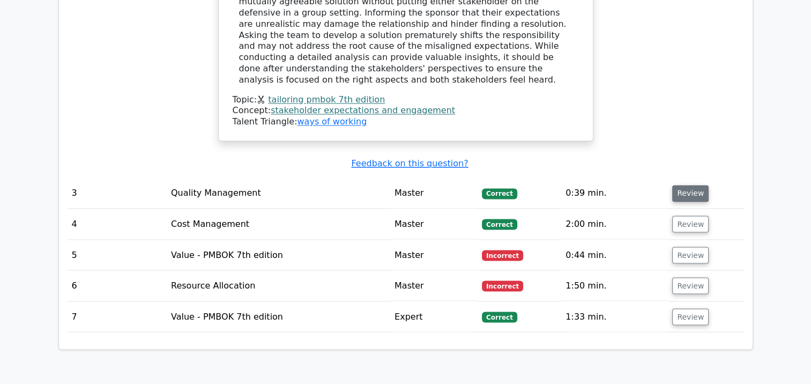
click at [692, 185] on button "Review" at bounding box center [690, 193] width 36 height 17
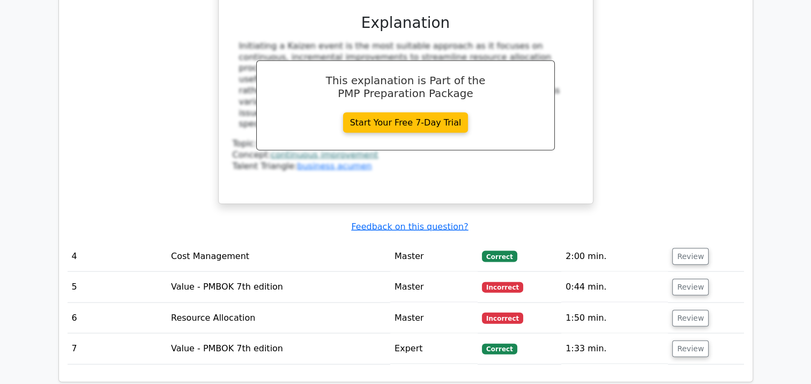
scroll to position [2306, 0]
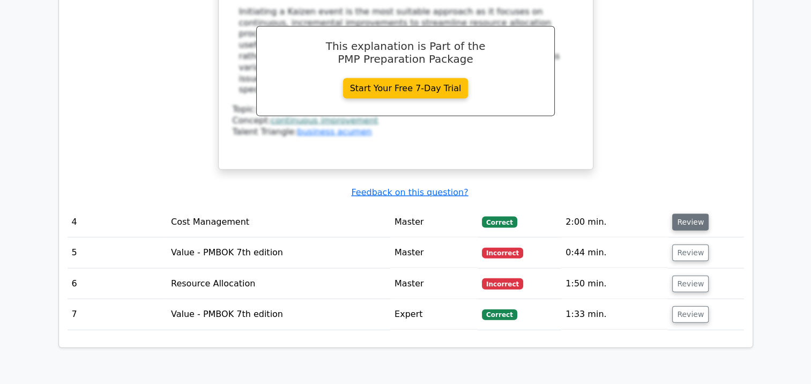
click at [692, 214] on button "Review" at bounding box center [690, 222] width 36 height 17
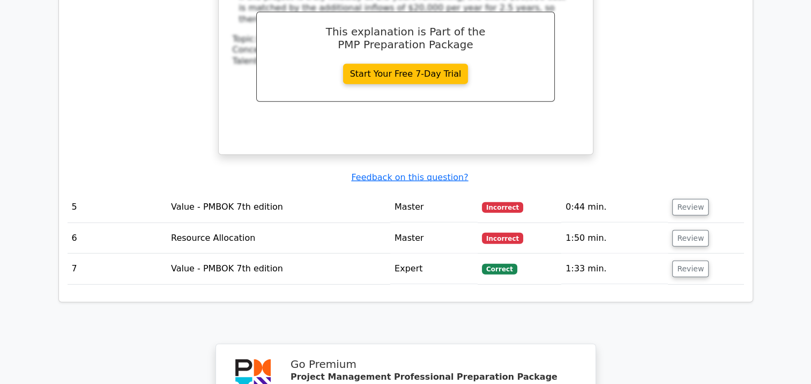
scroll to position [2895, 0]
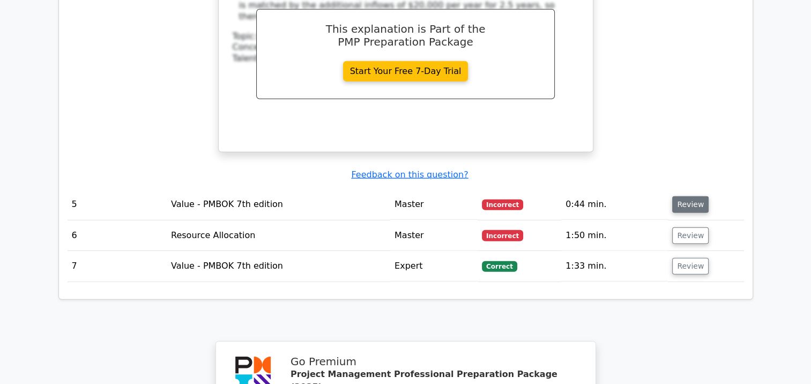
click at [690, 196] on button "Review" at bounding box center [690, 204] width 36 height 17
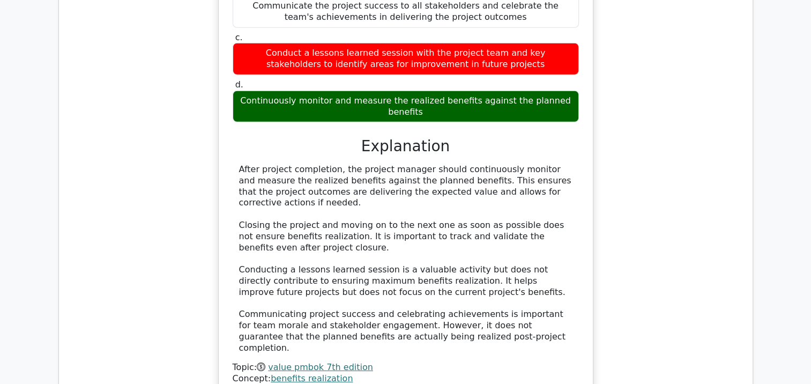
scroll to position [3271, 0]
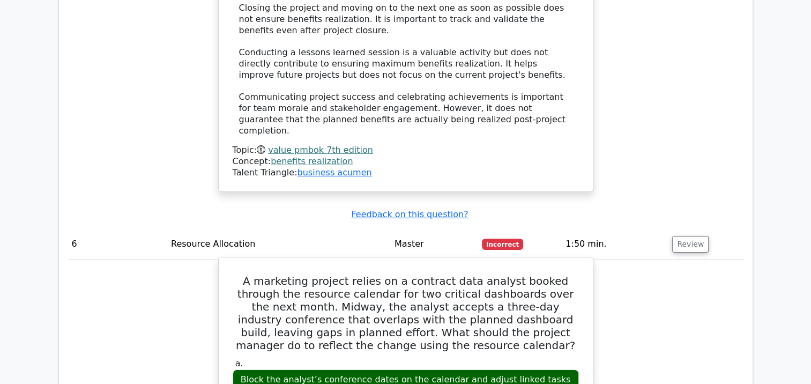
scroll to position [3432, 0]
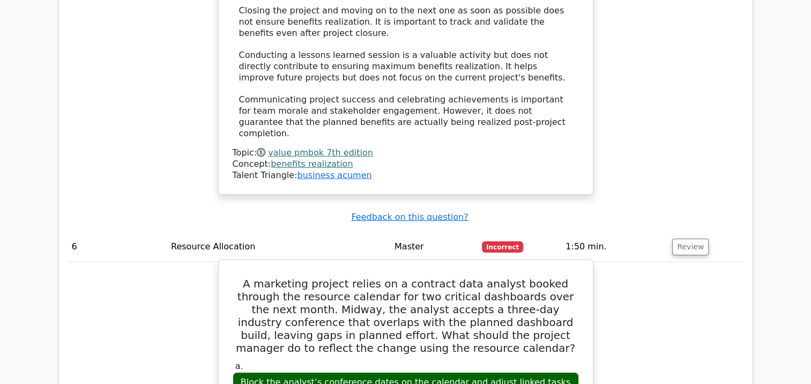
drag, startPoint x: 238, startPoint y: 206, endPoint x: 433, endPoint y: 223, distance: 195.9
click at [433, 372] on div "Block the analyst’s conference dates on the calendar and adjust linked tasks to…" at bounding box center [406, 388] width 346 height 32
copy div "Block the analyst’s conference dates on the calendar and adjust linked tasks to…"
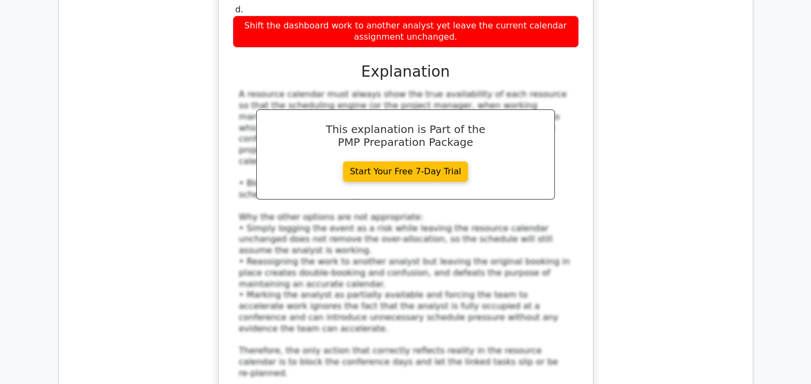
scroll to position [3968, 0]
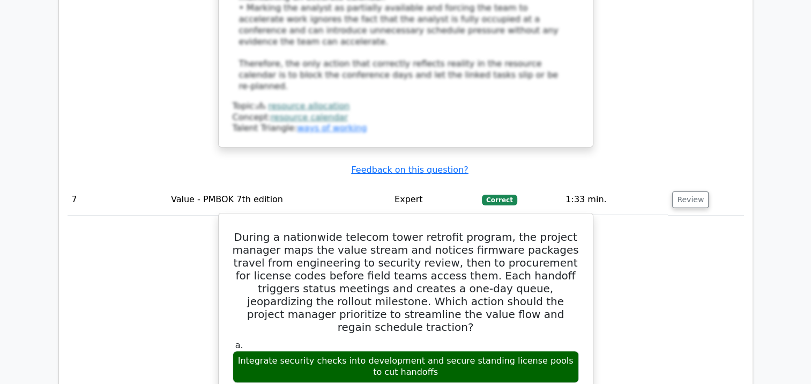
scroll to position [4343, 0]
